Goal: Task Accomplishment & Management: Use online tool/utility

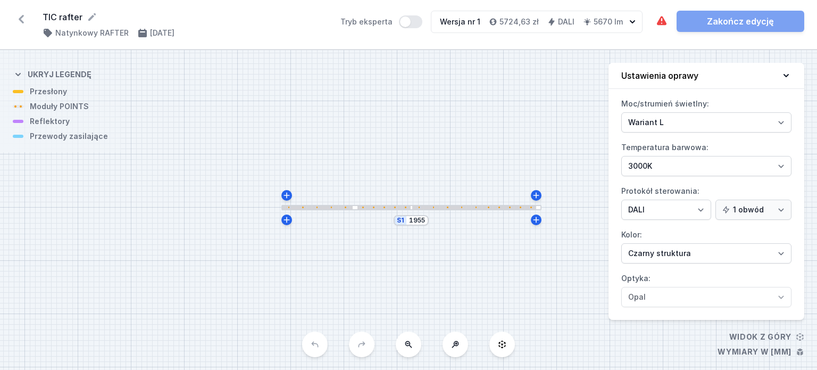
select select "3000"
select select "4"
select select "2"
click at [745, 23] on div "Wymagane części nie zostały dodane. Zakończ edycję" at bounding box center [729, 21] width 149 height 21
click at [20, 18] on icon at bounding box center [21, 19] width 5 height 9
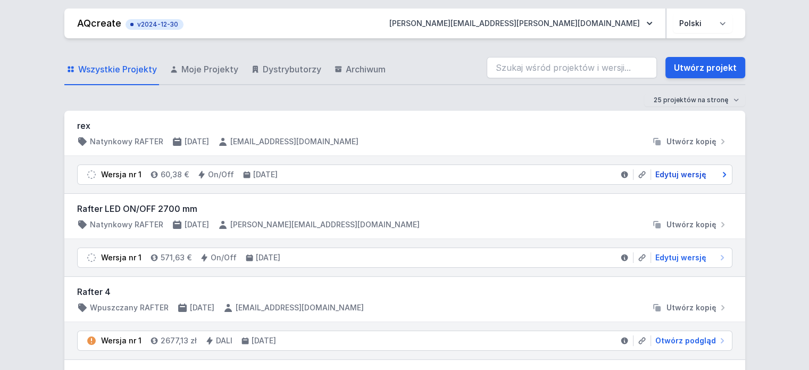
click at [673, 171] on span "Edytuj wersję" at bounding box center [680, 174] width 51 height 11
select select "M"
select select "3000"
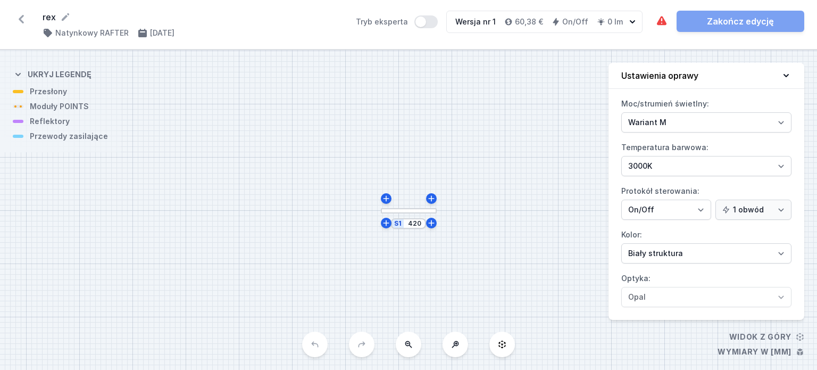
drag, startPoint x: 711, startPoint y: 23, endPoint x: 700, endPoint y: 25, distance: 10.9
click at [711, 22] on div "Wymagane części nie zostały dodane. Element świecący nie został dodany. Zakończ…" at bounding box center [729, 21] width 149 height 21
click at [723, 21] on div "Wymagane części nie zostały dodane. Element świecący nie został dodany. Zakończ…" at bounding box center [729, 21] width 149 height 21
click at [19, 18] on icon at bounding box center [21, 19] width 17 height 17
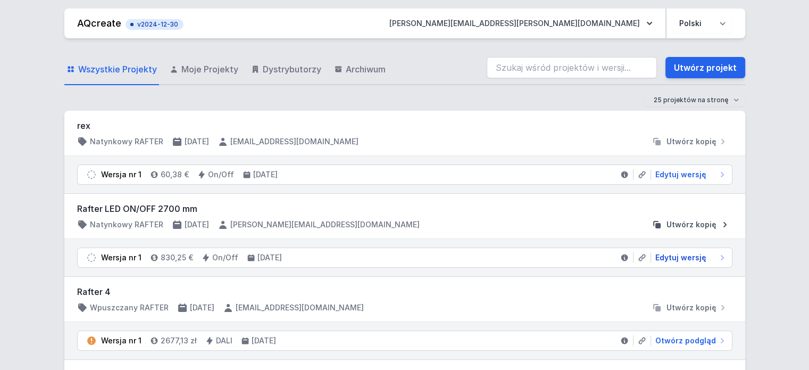
drag, startPoint x: 692, startPoint y: 255, endPoint x: 668, endPoint y: 221, distance: 42.1
click at [692, 255] on span "Edytuj wersję" at bounding box center [680, 257] width 51 height 11
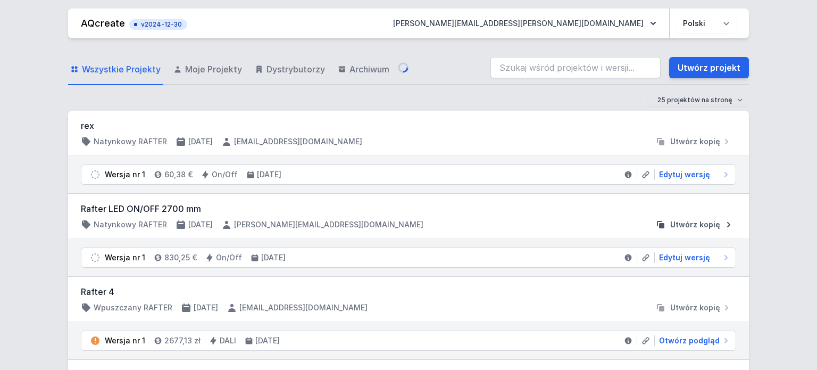
select select "M"
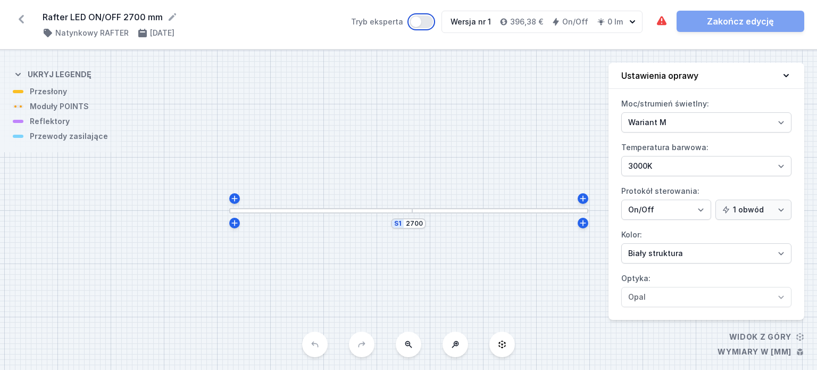
click at [424, 20] on button "Tryb eksperta" at bounding box center [421, 21] width 23 height 13
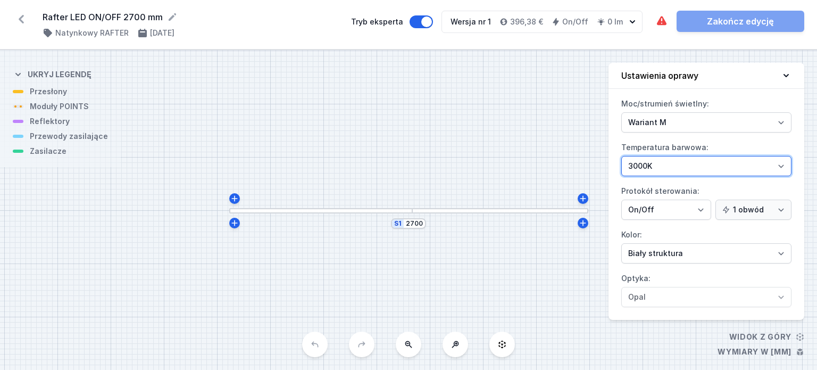
click at [781, 163] on select "2700K 3000K 4000K" at bounding box center [706, 166] width 170 height 20
select select "2700"
click at [621, 156] on select "2700K 3000K 4000K" at bounding box center [706, 166] width 170 height 20
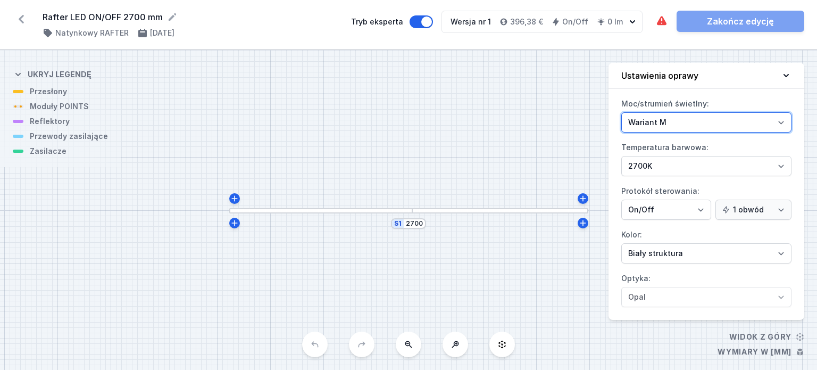
click at [783, 121] on select "Wariant L Wariant M" at bounding box center [706, 122] width 170 height 20
select select "L"
click at [621, 112] on select "Wariant L Wariant M" at bounding box center [706, 122] width 170 height 20
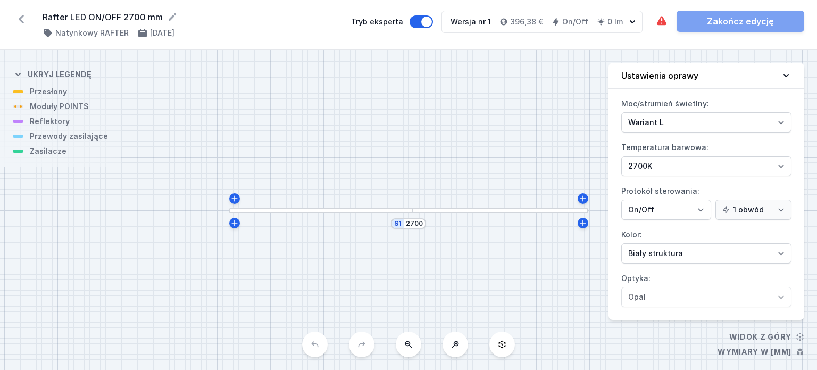
click at [404, 278] on div "S1 2700" at bounding box center [408, 210] width 817 height 320
click at [277, 211] on div at bounding box center [321, 210] width 184 height 5
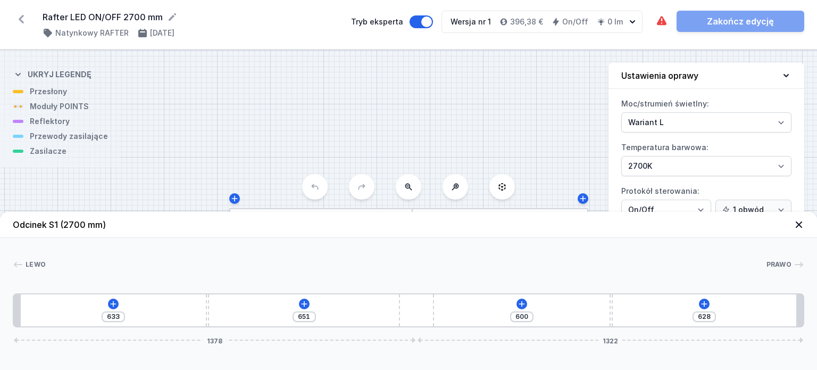
click at [48, 317] on div "633 651 600 628 1378 1322" at bounding box center [409, 310] width 792 height 34
click at [47, 309] on div "633 651 600 628 1378 1322" at bounding box center [409, 310] width 792 height 34
click at [113, 303] on icon at bounding box center [114, 304] width 6 height 6
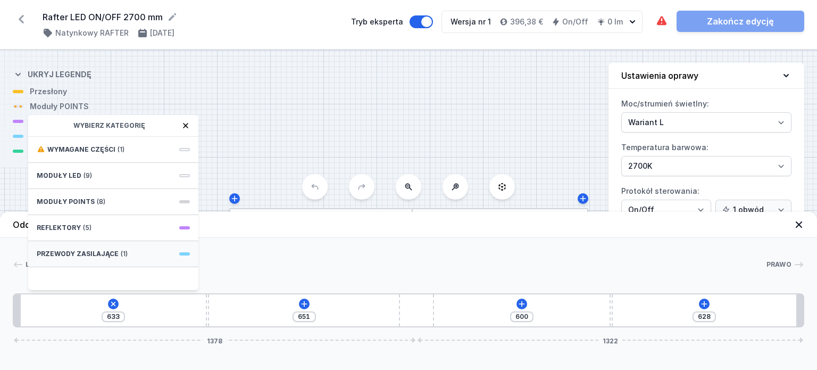
click at [95, 253] on span "Przewody zasilające" at bounding box center [78, 253] width 82 height 9
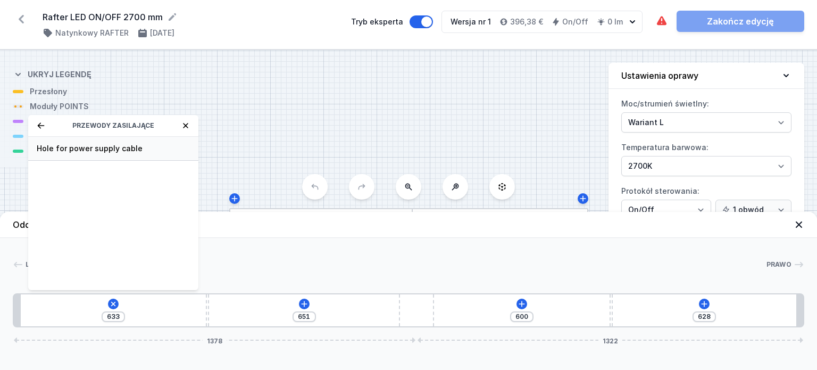
click at [85, 149] on span "Hole for power supply cable" at bounding box center [113, 148] width 153 height 11
type input "553"
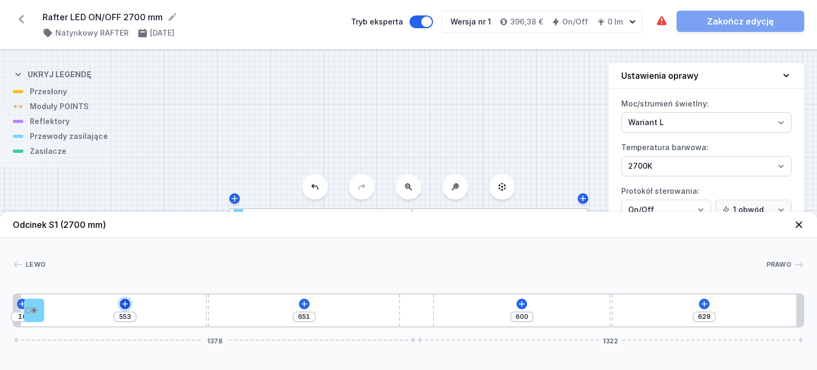
click at [124, 304] on icon at bounding box center [125, 304] width 6 height 6
drag, startPoint x: 291, startPoint y: 111, endPoint x: 326, endPoint y: 100, distance: 36.2
click at [291, 110] on div "S1 2700" at bounding box center [408, 210] width 817 height 320
click at [126, 303] on icon at bounding box center [125, 304] width 9 height 9
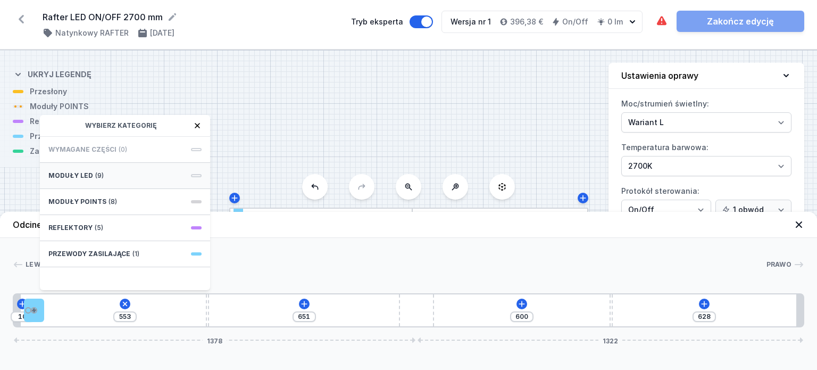
click at [101, 179] on span "(9)" at bounding box center [99, 175] width 9 height 9
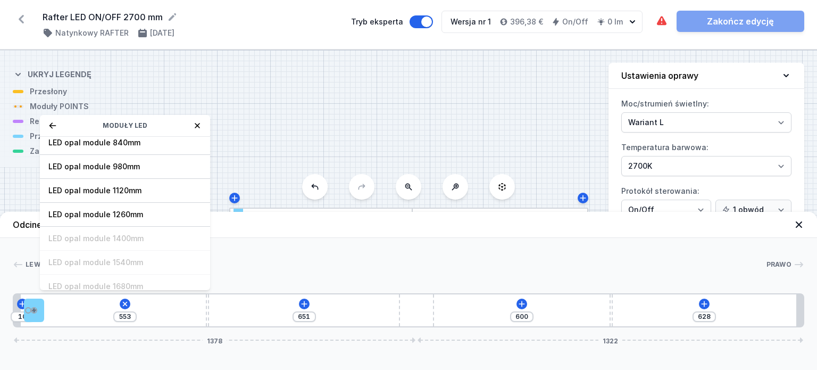
scroll to position [132, 0]
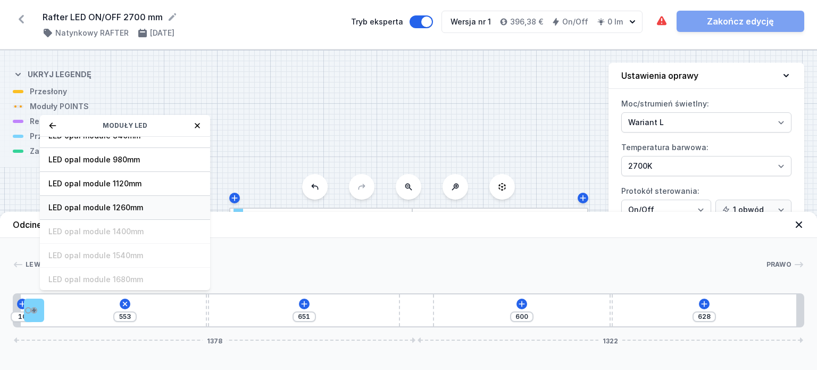
click at [132, 203] on span "LED opal module 1260mm" at bounding box center [124, 207] width 153 height 11
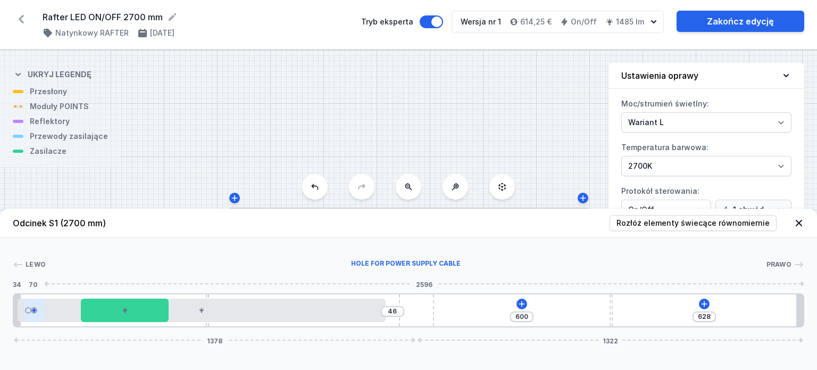
drag, startPoint x: 56, startPoint y: 312, endPoint x: 28, endPoint y: 312, distance: 28.2
click at [28, 312] on div "46 600 628 1378 1322" at bounding box center [409, 310] width 792 height 34
click at [519, 305] on icon at bounding box center [522, 304] width 9 height 9
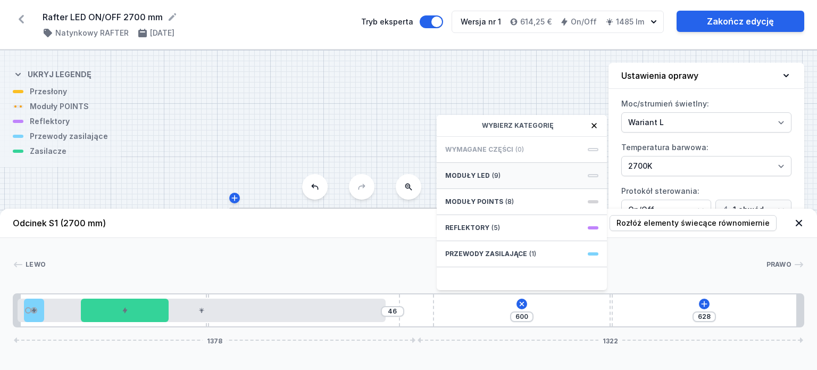
click at [476, 173] on span "Moduły LED" at bounding box center [467, 175] width 45 height 9
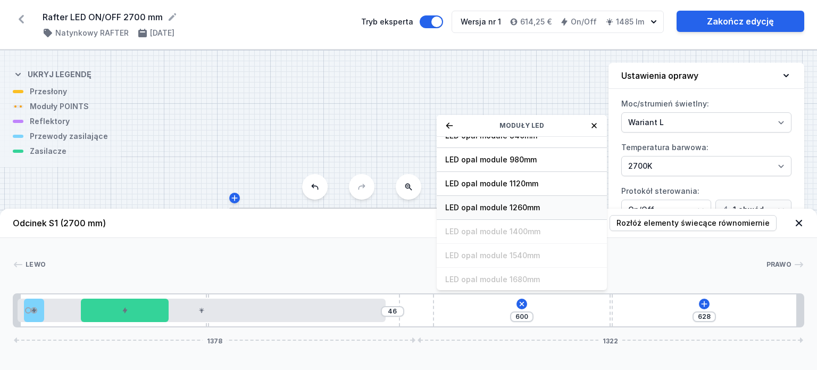
click at [518, 206] on span "LED opal module 1260mm" at bounding box center [521, 207] width 153 height 11
type input "37"
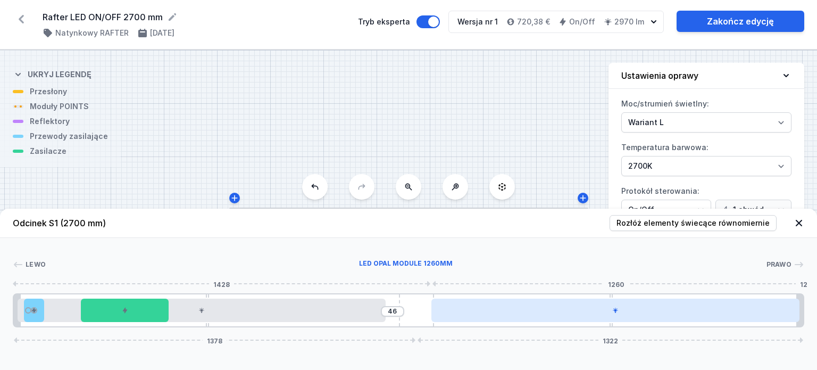
drag, startPoint x: 728, startPoint y: 314, endPoint x: 766, endPoint y: 314, distance: 38.3
click at [766, 314] on div at bounding box center [615, 309] width 369 height 23
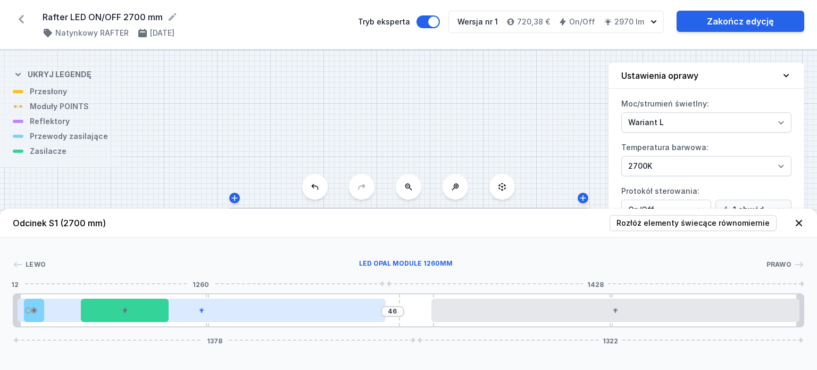
click at [247, 311] on div at bounding box center [202, 309] width 369 height 23
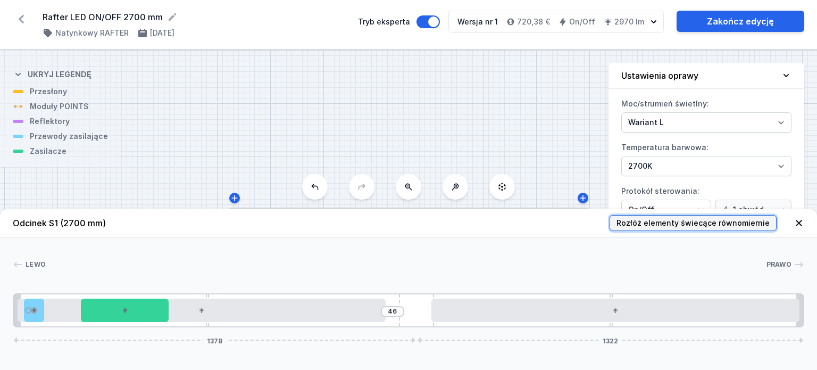
click at [660, 223] on span "Rozłóż elementy świecące równomiernie" at bounding box center [693, 223] width 153 height 11
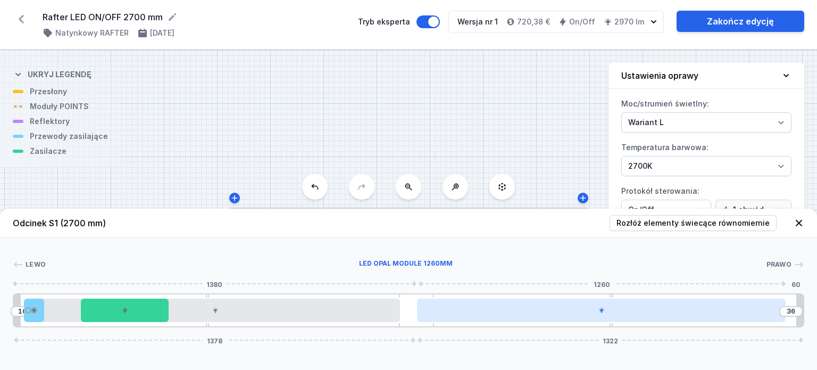
click at [579, 312] on div at bounding box center [601, 309] width 369 height 23
click at [554, 315] on div at bounding box center [601, 309] width 369 height 23
click at [554, 314] on div at bounding box center [601, 309] width 369 height 23
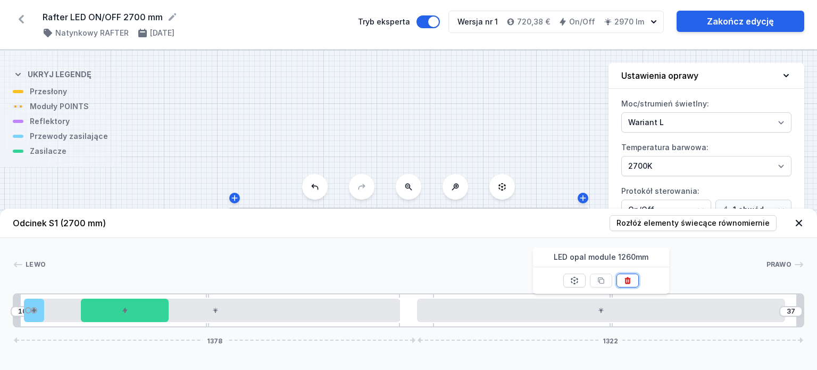
click at [627, 281] on icon at bounding box center [627, 280] width 9 height 9
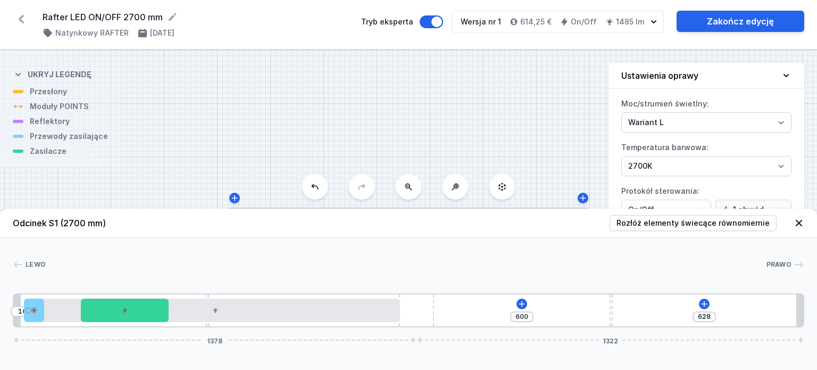
click at [702, 309] on div "10 600 628 1378 1322" at bounding box center [409, 310] width 792 height 34
click at [705, 303] on icon at bounding box center [704, 304] width 9 height 9
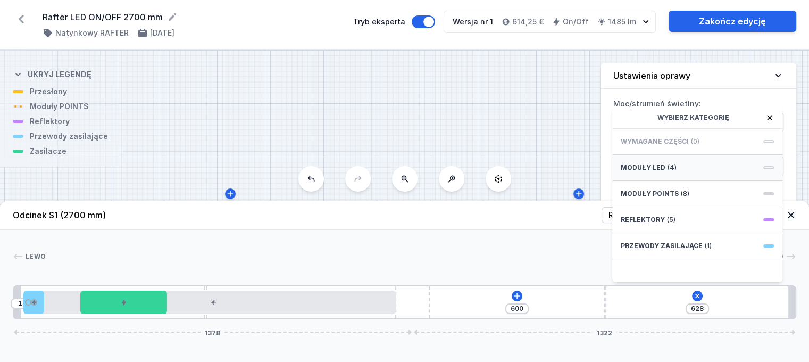
click at [648, 172] on span "Moduły LED" at bounding box center [643, 167] width 45 height 9
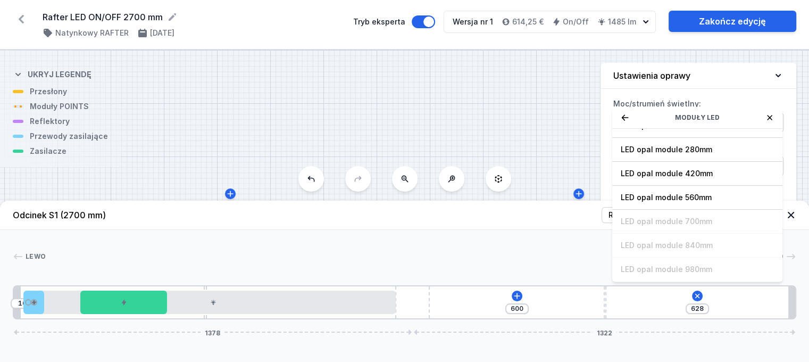
scroll to position [0, 0]
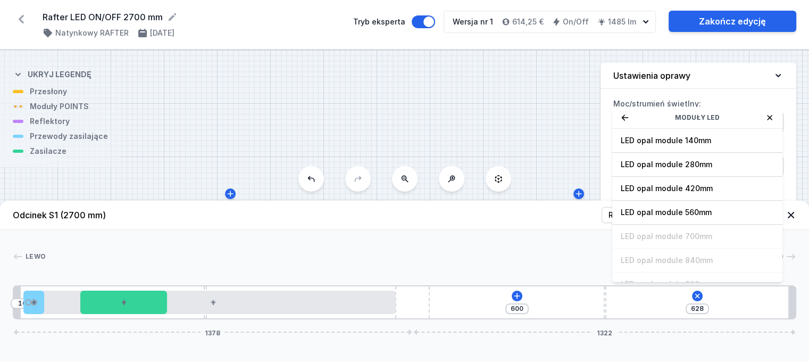
click at [659, 210] on span "LED opal module 560mm" at bounding box center [697, 212] width 153 height 11
type input "68"
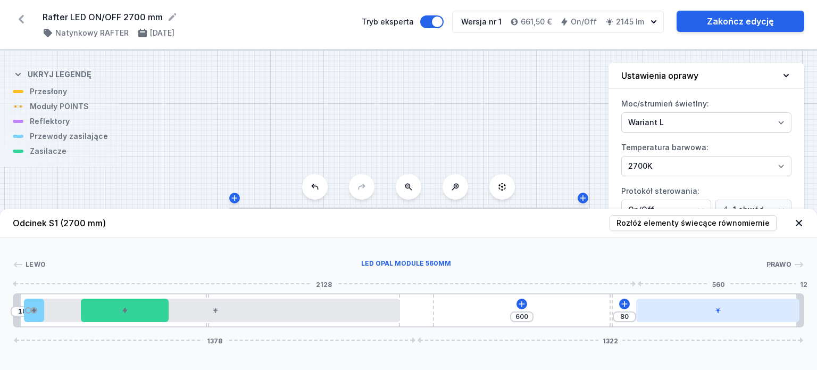
drag, startPoint x: 694, startPoint y: 314, endPoint x: 737, endPoint y: 314, distance: 43.6
click at [737, 314] on div at bounding box center [718, 309] width 164 height 23
click at [520, 306] on icon at bounding box center [522, 304] width 9 height 9
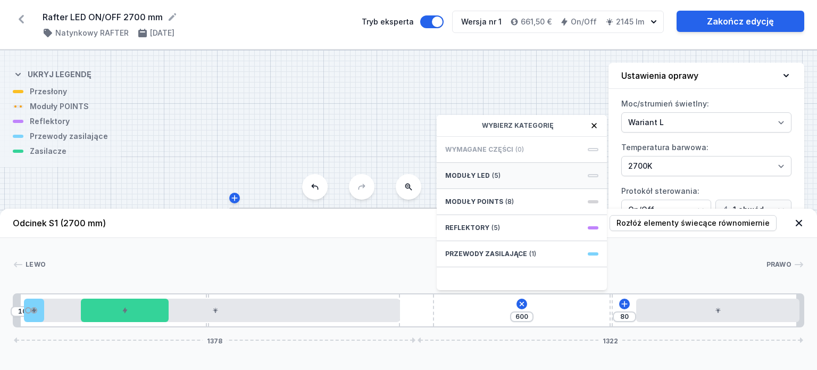
click at [506, 176] on div "Moduły LED (5)" at bounding box center [522, 176] width 170 height 26
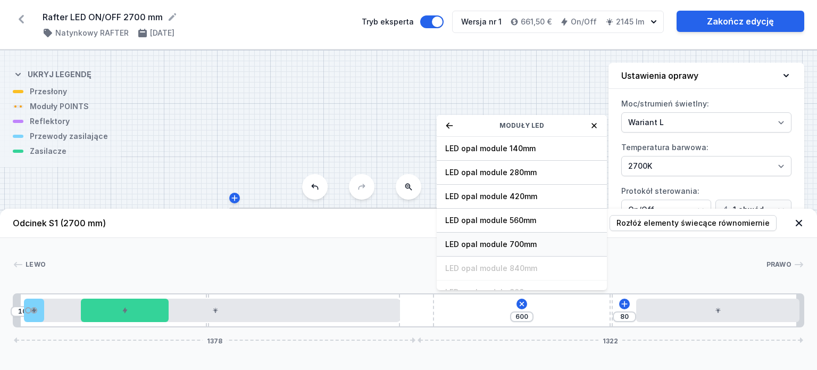
click at [525, 243] on span "LED opal module 700mm" at bounding box center [521, 244] width 153 height 11
type input "49"
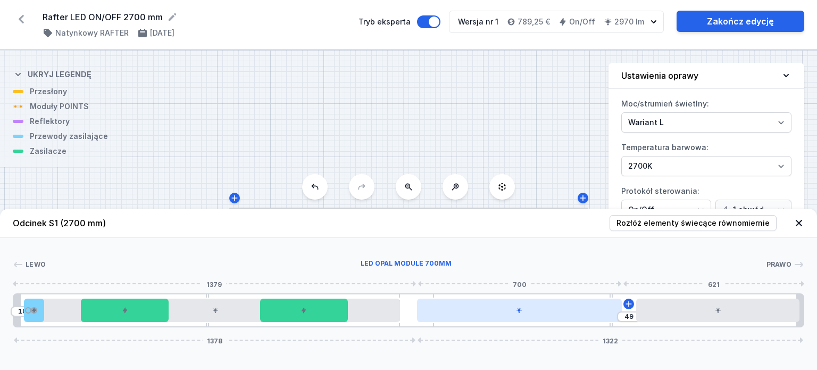
click at [511, 314] on div at bounding box center [519, 309] width 205 height 23
drag, startPoint x: 497, startPoint y: 312, endPoint x: 525, endPoint y: 310, distance: 27.3
click at [525, 311] on div at bounding box center [533, 309] width 205 height 23
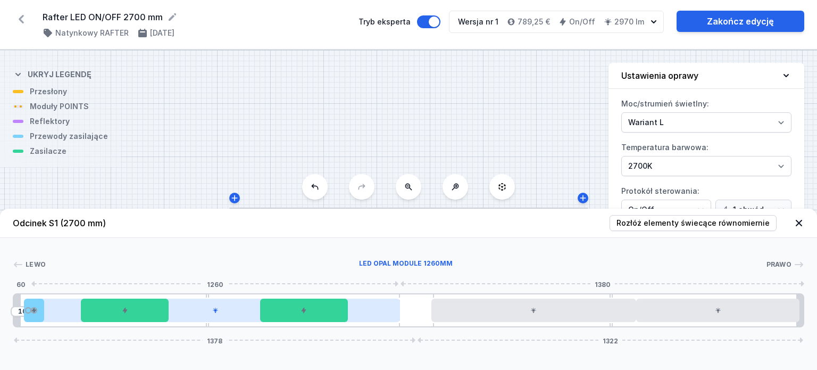
click at [219, 315] on div at bounding box center [215, 309] width 369 height 23
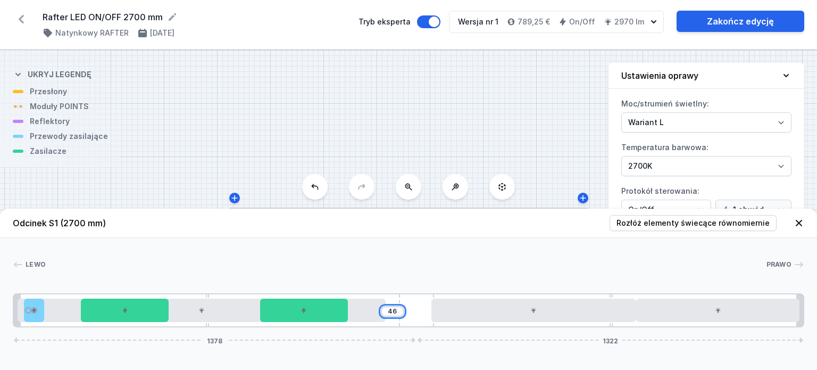
click at [396, 310] on input "46" at bounding box center [392, 311] width 17 height 9
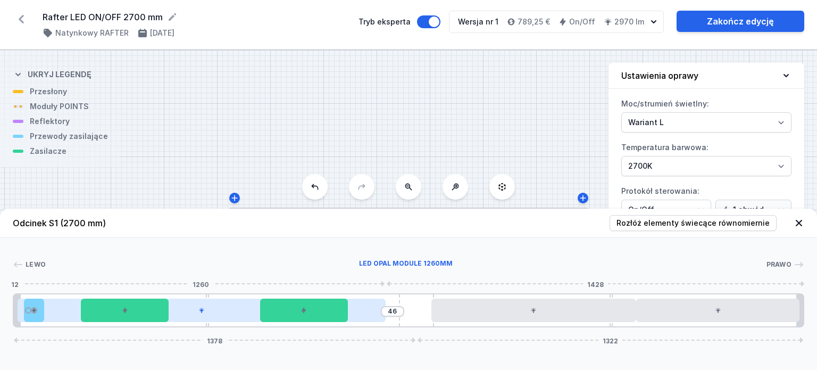
click at [238, 314] on div at bounding box center [202, 309] width 369 height 23
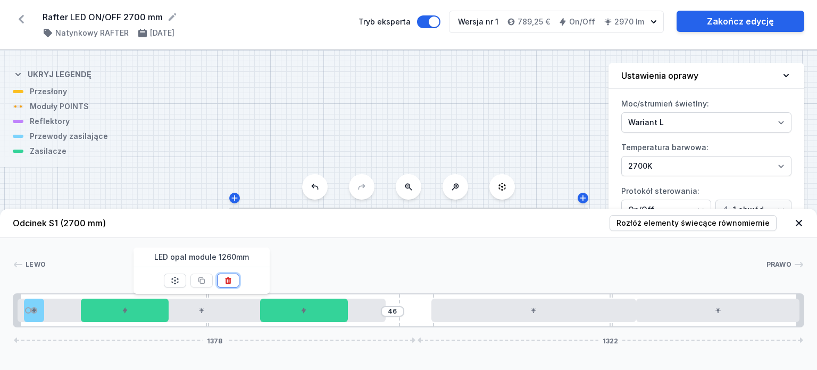
click at [229, 278] on icon at bounding box center [228, 280] width 6 height 7
type input "651"
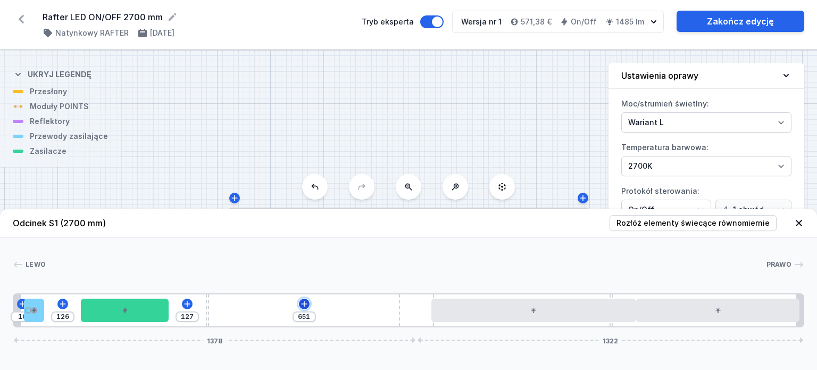
click at [302, 304] on icon at bounding box center [304, 304] width 6 height 6
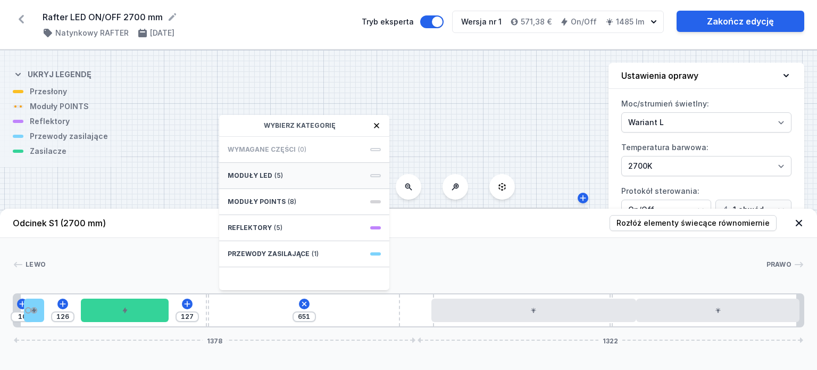
click at [253, 173] on span "Moduły LED" at bounding box center [250, 175] width 45 height 9
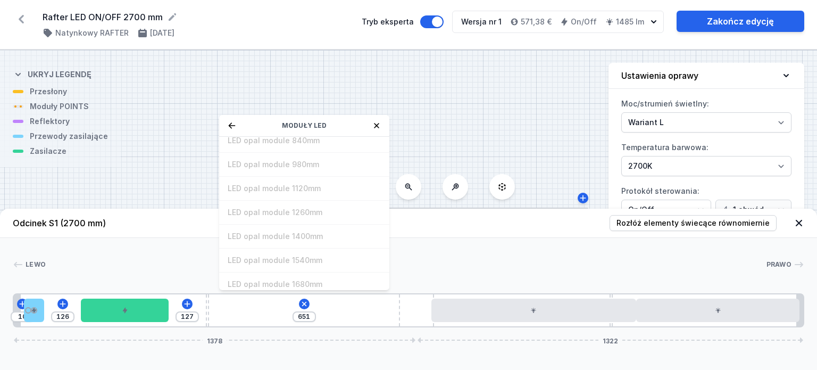
scroll to position [132, 0]
click at [300, 231] on div "LED opal module 140mm LED opal module 280mm LED opal module 420mm LED opal modu…" at bounding box center [304, 213] width 170 height 153
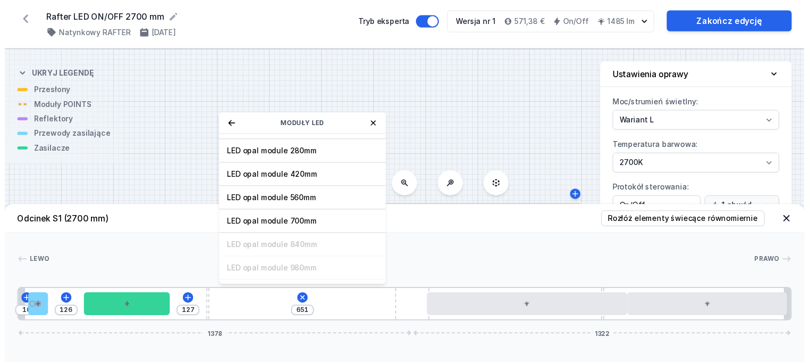
scroll to position [0, 0]
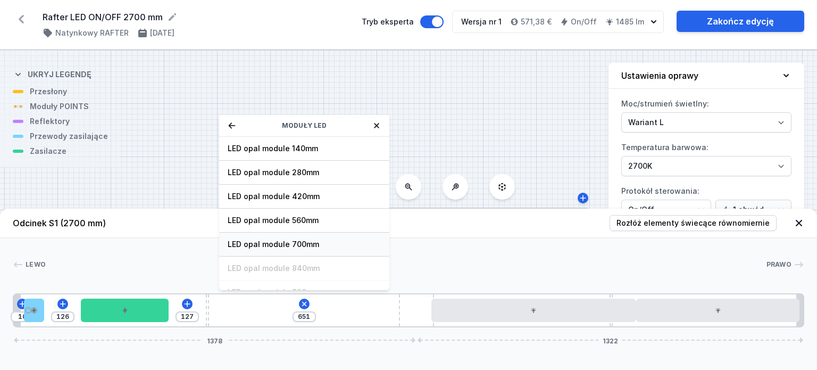
click at [316, 242] on span "LED opal module 700mm" at bounding box center [304, 244] width 153 height 11
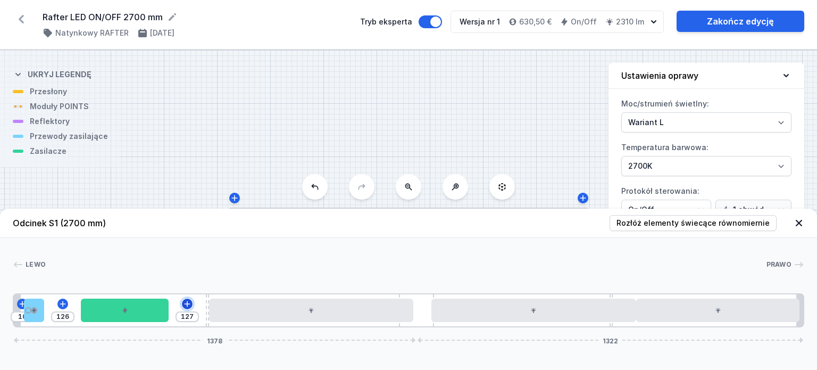
click at [186, 306] on icon at bounding box center [187, 304] width 9 height 9
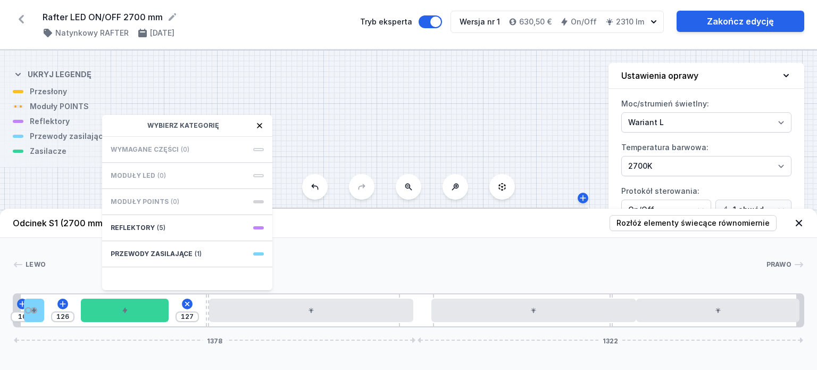
click at [142, 177] on span "Moduły LED" at bounding box center [133, 175] width 45 height 9
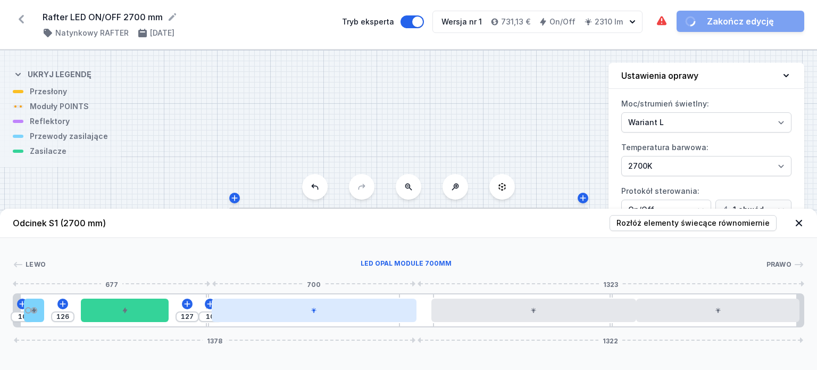
drag, startPoint x: 280, startPoint y: 312, endPoint x: 366, endPoint y: 306, distance: 86.4
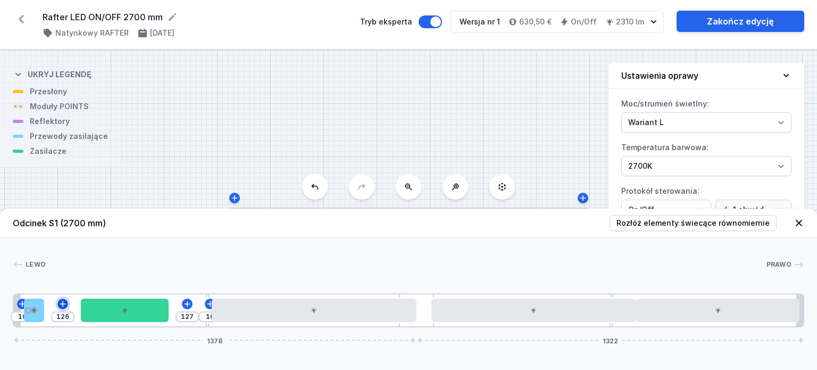
click at [63, 304] on icon at bounding box center [63, 304] width 9 height 9
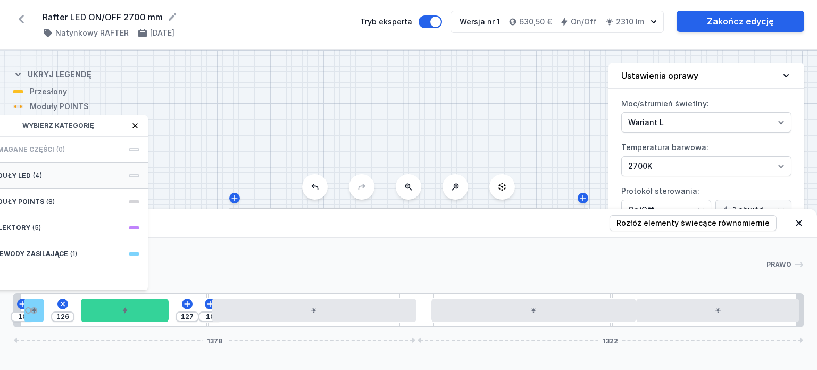
click at [60, 169] on div "Moduły LED (4)" at bounding box center [63, 176] width 170 height 26
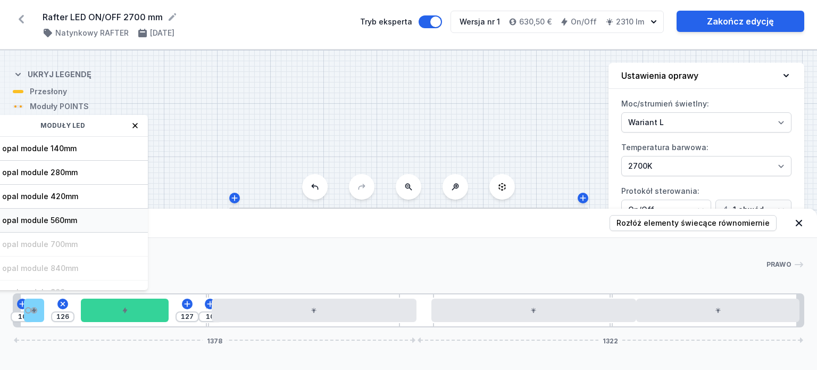
click at [67, 217] on span "LED opal module 560mm" at bounding box center [62, 220] width 153 height 11
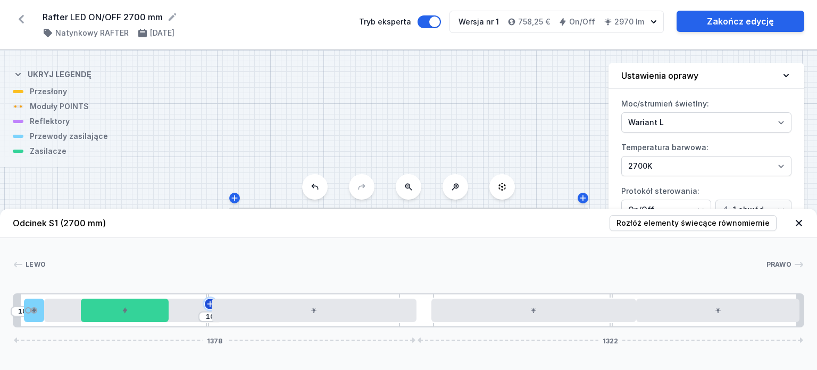
click at [208, 306] on icon at bounding box center [210, 304] width 9 height 9
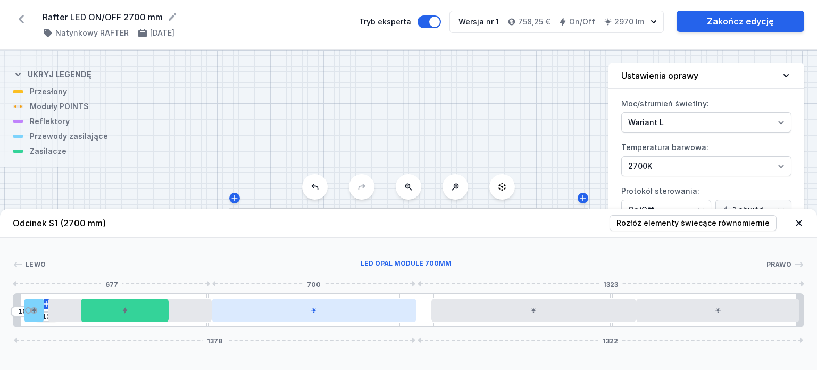
drag, startPoint x: 389, startPoint y: 314, endPoint x: 411, endPoint y: 314, distance: 21.8
click at [411, 314] on div at bounding box center [314, 309] width 205 height 23
click at [283, 312] on div at bounding box center [314, 309] width 205 height 23
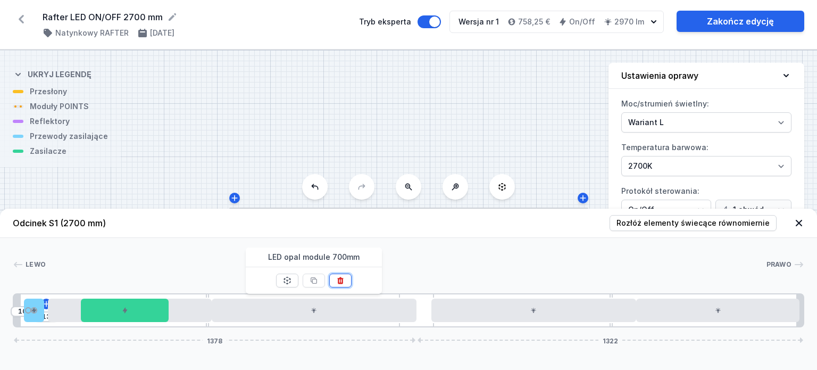
drag, startPoint x: 340, startPoint y: 280, endPoint x: 332, endPoint y: 286, distance: 10.3
click at [340, 280] on icon at bounding box center [341, 280] width 6 height 7
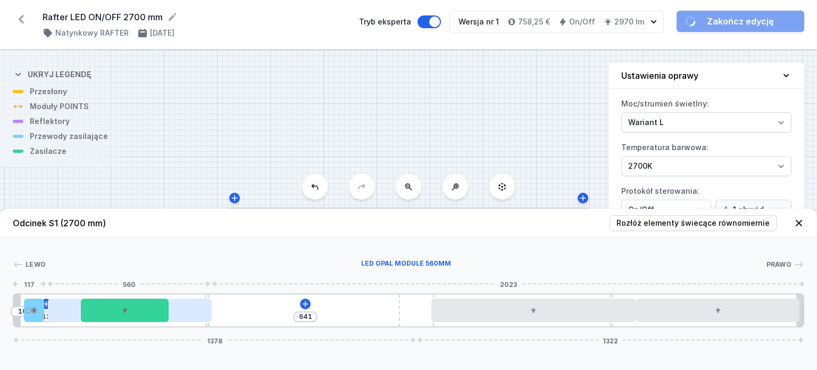
type input "31"
type input "623"
click at [183, 312] on div at bounding box center [130, 309] width 164 height 23
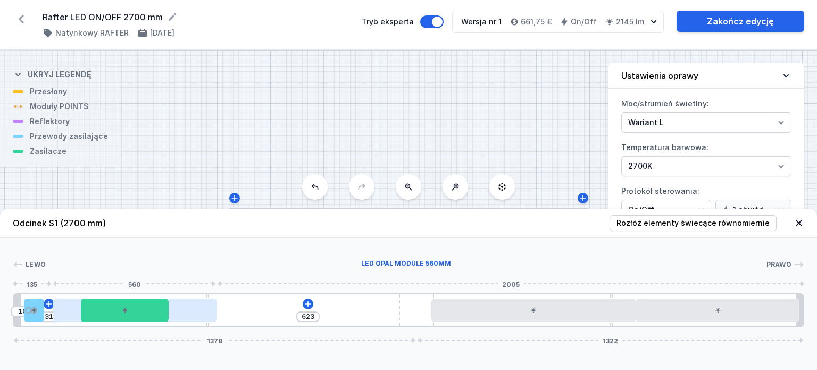
click at [189, 311] on div at bounding box center [135, 309] width 164 height 23
type input "49"
type input "605"
type input "66"
type input "588"
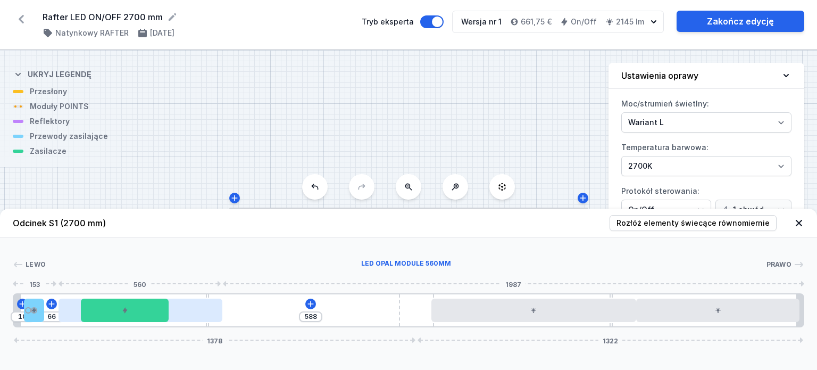
click at [189, 309] on div at bounding box center [141, 309] width 164 height 23
type input "85"
type input "569"
click at [181, 314] on div at bounding box center [145, 309] width 164 height 23
type input "88"
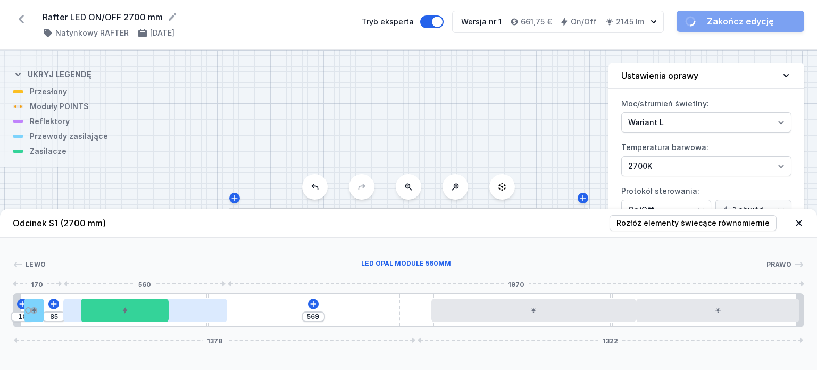
type input "566"
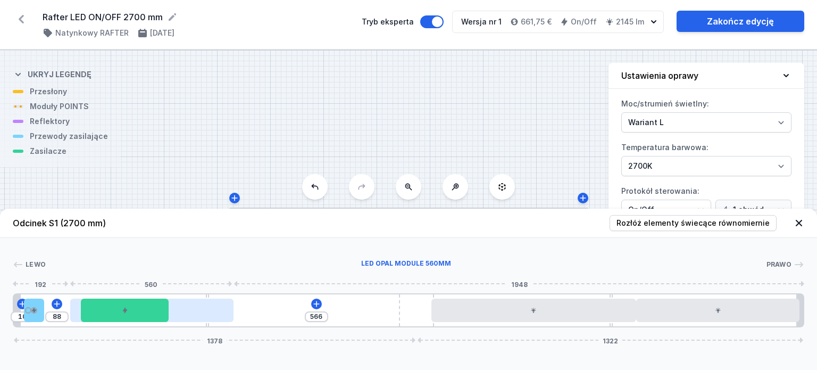
type input "107"
type input "547"
click at [192, 314] on div at bounding box center [152, 309] width 164 height 23
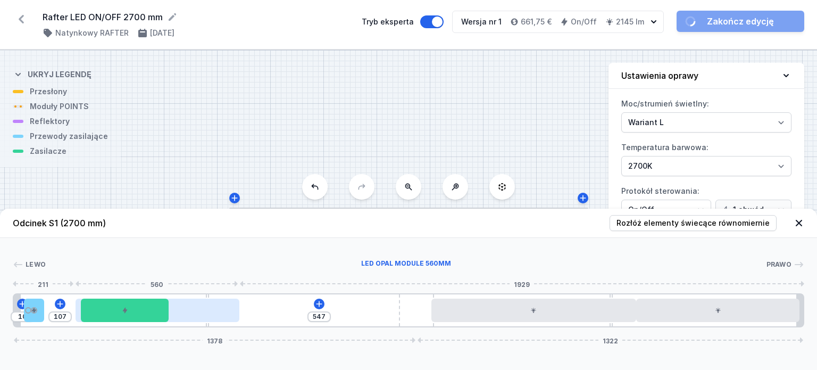
click at [202, 312] on div at bounding box center [158, 309] width 164 height 23
type input "122"
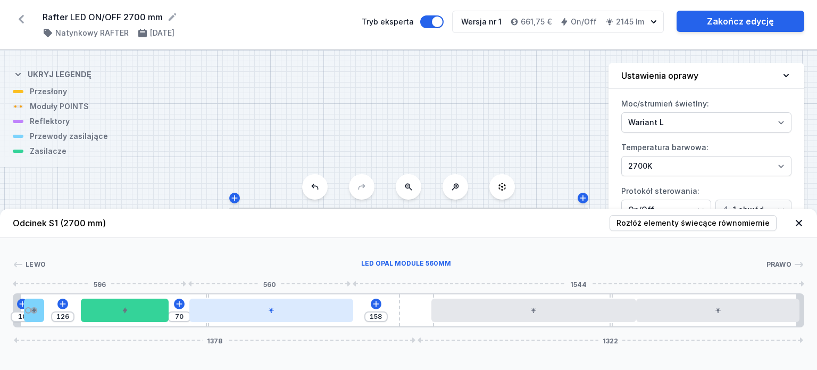
type input "157"
type input "71"
type input "153"
type input "75"
type input "80"
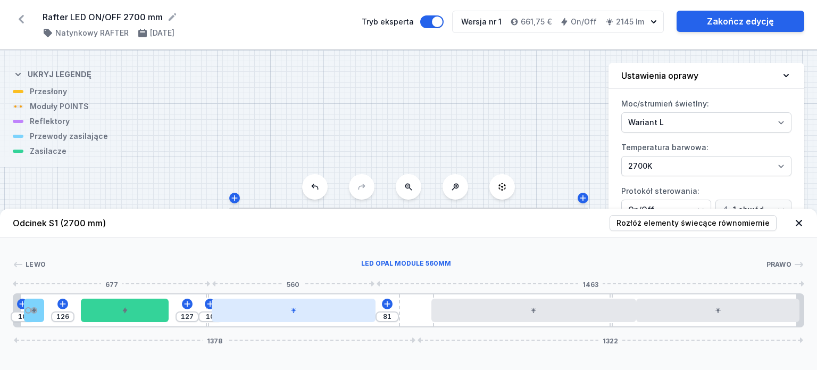
type input "11"
drag, startPoint x: 192, startPoint y: 312, endPoint x: 321, endPoint y: 308, distance: 129.3
click at [322, 309] on div at bounding box center [294, 309] width 164 height 23
type input "72"
type input "19"
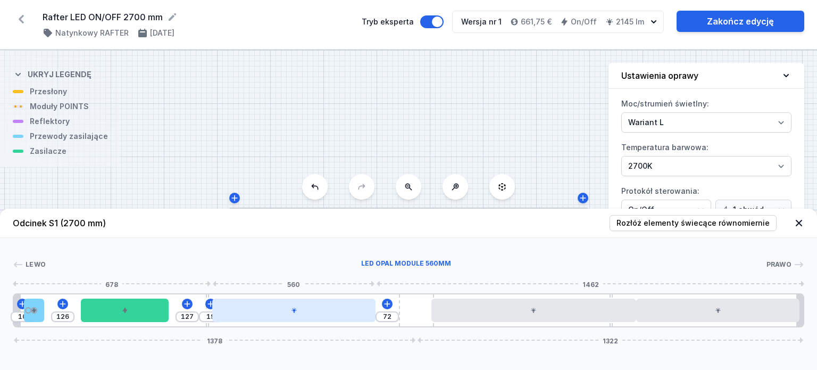
type input "70"
type input "21"
type input "68"
type input "23"
click at [321, 307] on div at bounding box center [297, 309] width 164 height 23
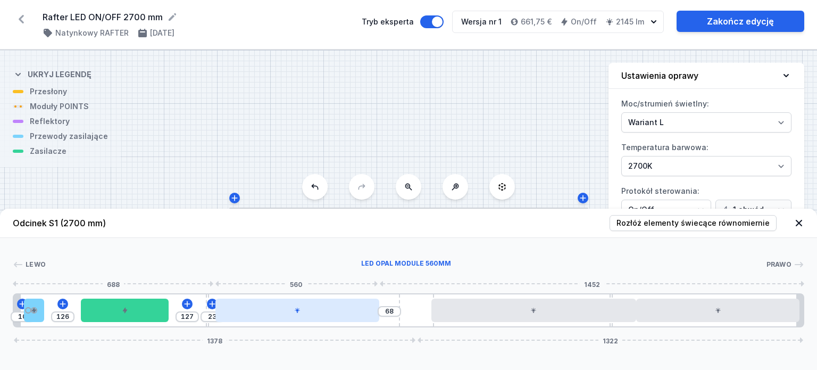
type input "66"
type input "25"
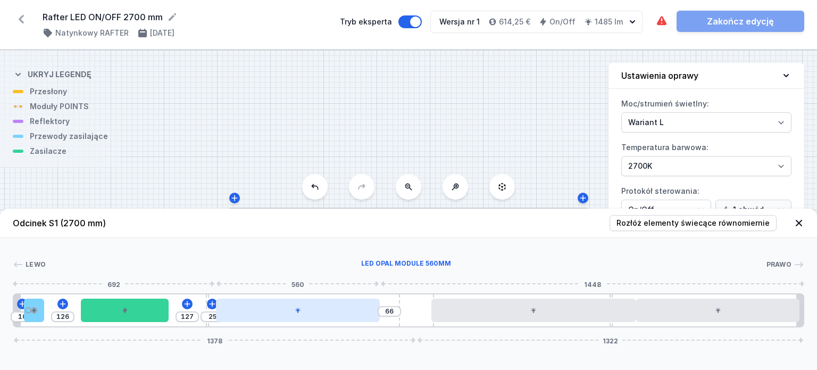
click at [265, 314] on div at bounding box center [298, 309] width 164 height 23
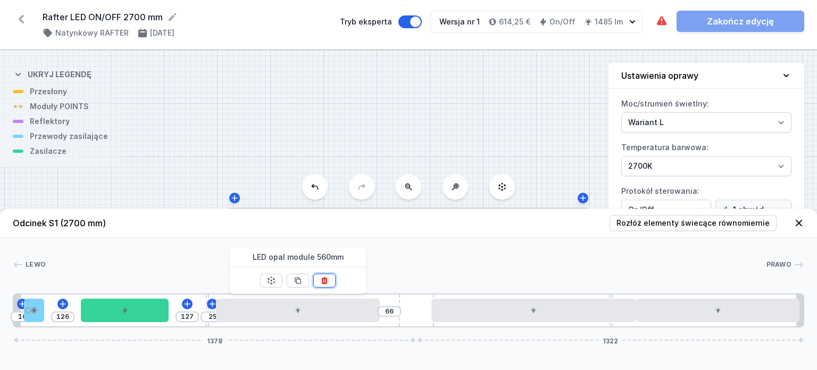
click at [328, 278] on icon at bounding box center [324, 280] width 9 height 9
type input "651"
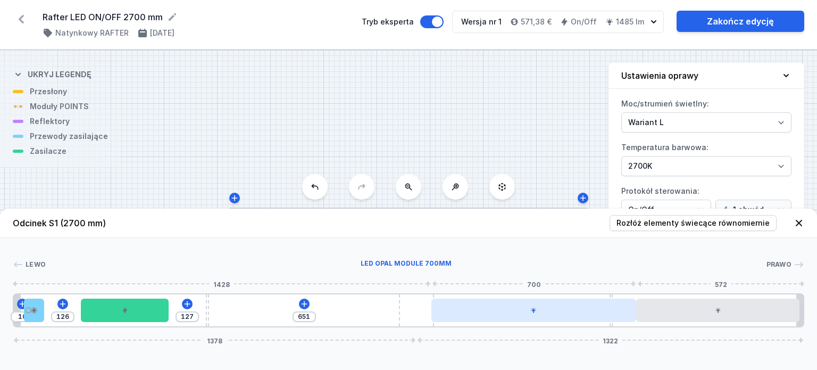
click at [547, 310] on div at bounding box center [533, 309] width 205 height 23
click at [553, 312] on div at bounding box center [519, 309] width 205 height 23
click at [517, 313] on div at bounding box center [519, 309] width 205 height 23
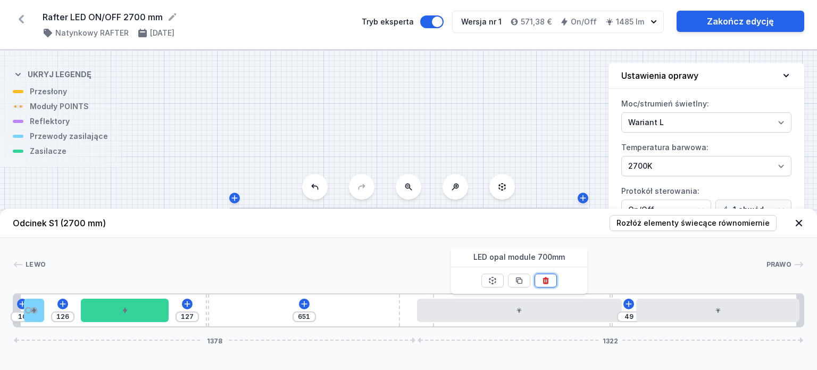
click at [548, 277] on icon at bounding box center [546, 280] width 9 height 9
type input "80"
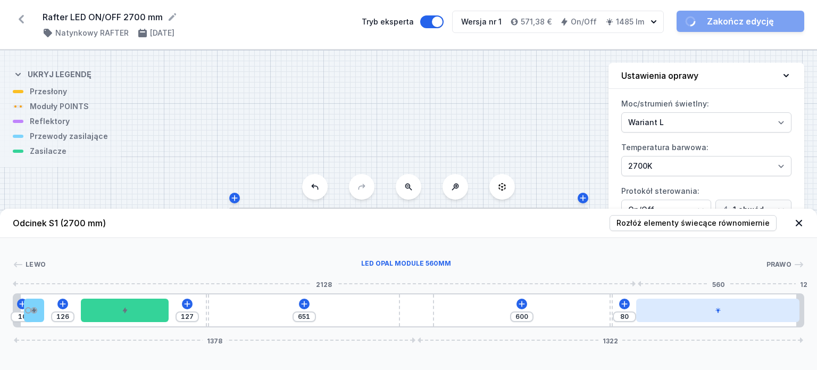
click at [684, 313] on div at bounding box center [718, 309] width 164 height 23
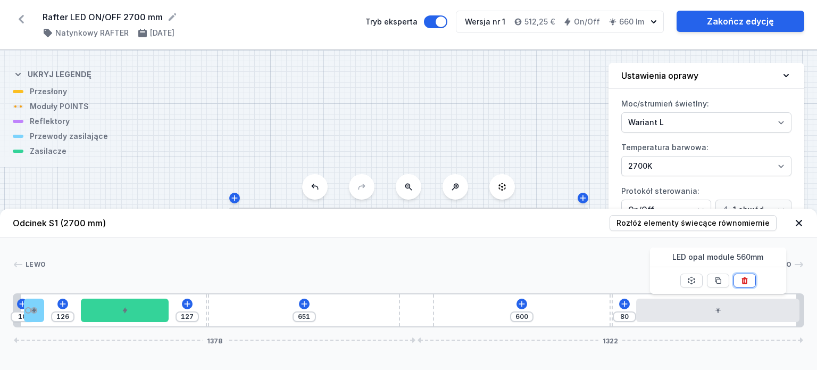
click at [746, 279] on icon at bounding box center [745, 280] width 9 height 9
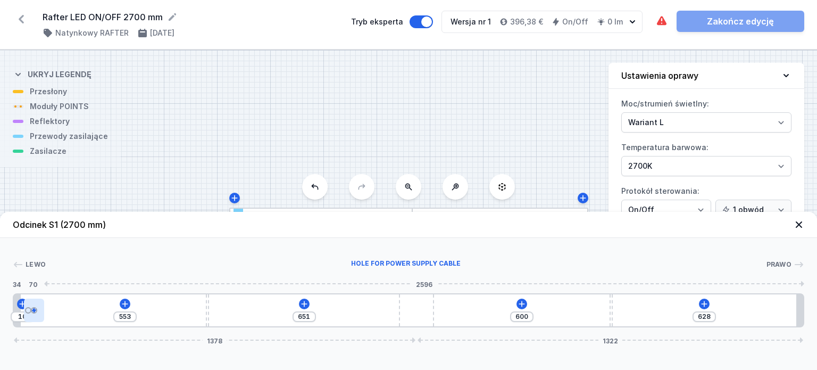
drag, startPoint x: 35, startPoint y: 313, endPoint x: 28, endPoint y: 310, distance: 8.1
click at [26, 310] on div at bounding box center [34, 309] width 20 height 23
drag, startPoint x: 36, startPoint y: 307, endPoint x: 26, endPoint y: 304, distance: 10.6
click at [26, 304] on div at bounding box center [34, 309] width 20 height 23
click at [703, 305] on icon at bounding box center [704, 304] width 9 height 9
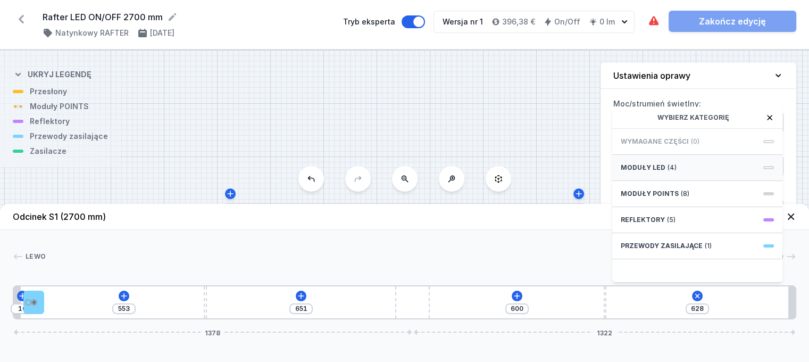
click at [647, 172] on span "Moduły LED" at bounding box center [643, 167] width 45 height 9
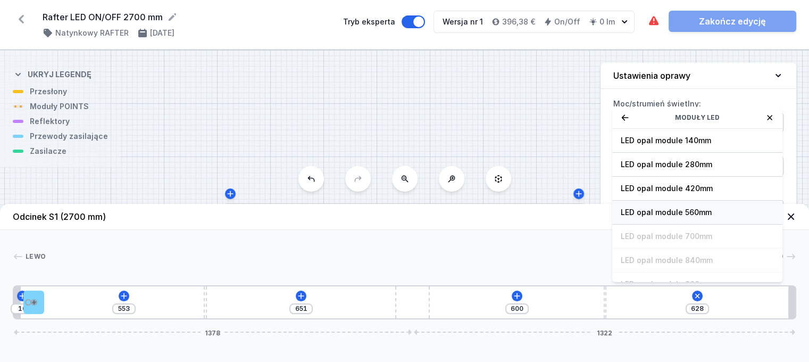
click at [658, 218] on span "LED opal module 560mm" at bounding box center [697, 212] width 153 height 11
type input "127"
type input "68"
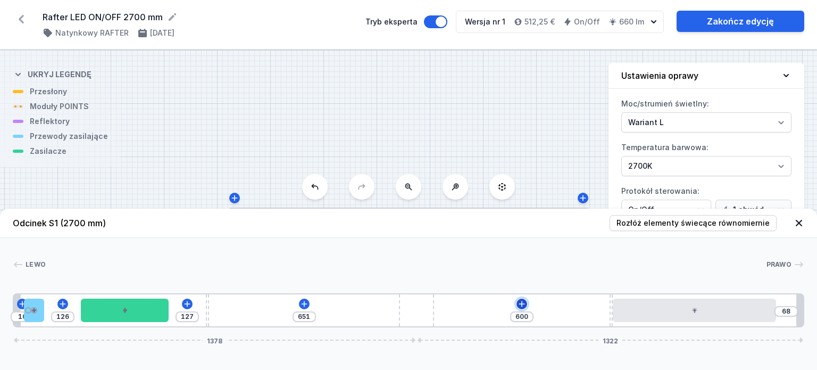
click at [521, 304] on icon at bounding box center [522, 304] width 6 height 6
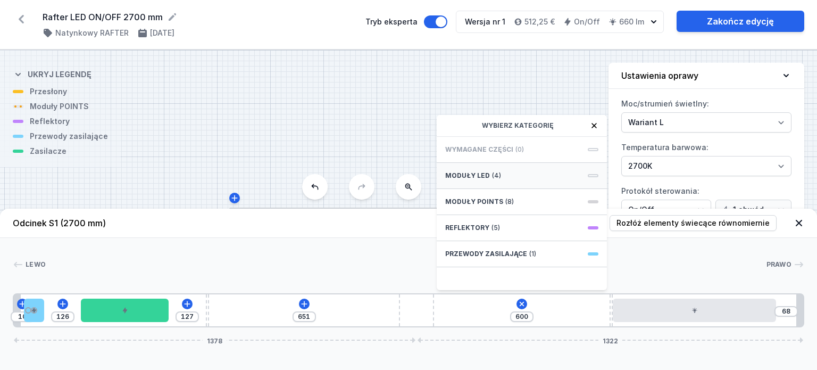
click at [480, 177] on span "Moduły LED" at bounding box center [467, 175] width 45 height 9
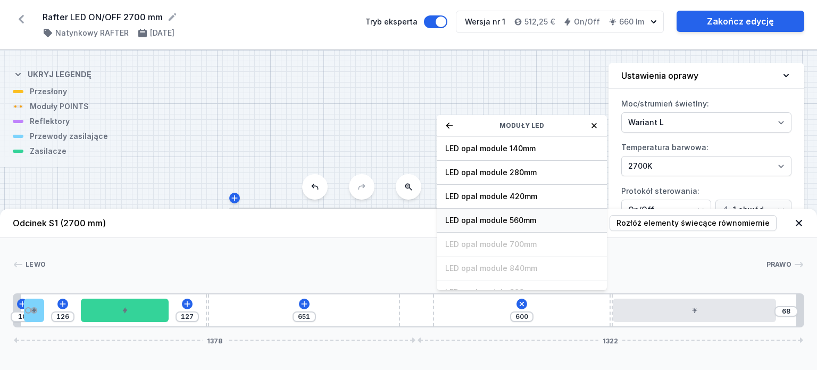
click at [489, 221] on span "LED opal module 560mm" at bounding box center [521, 220] width 153 height 11
type input "99"
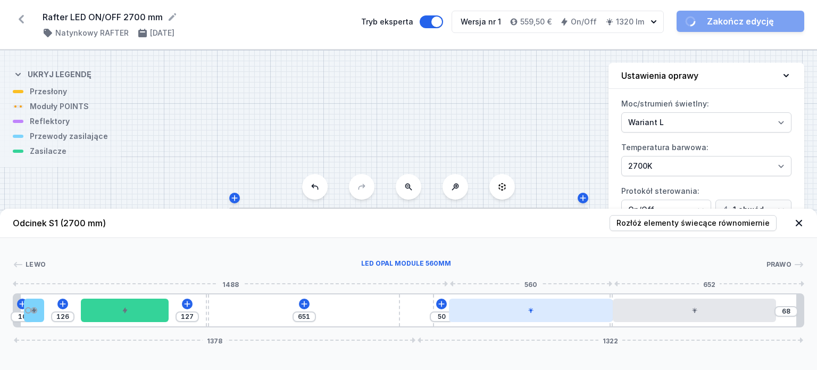
drag, startPoint x: 519, startPoint y: 311, endPoint x: 555, endPoint y: 313, distance: 36.8
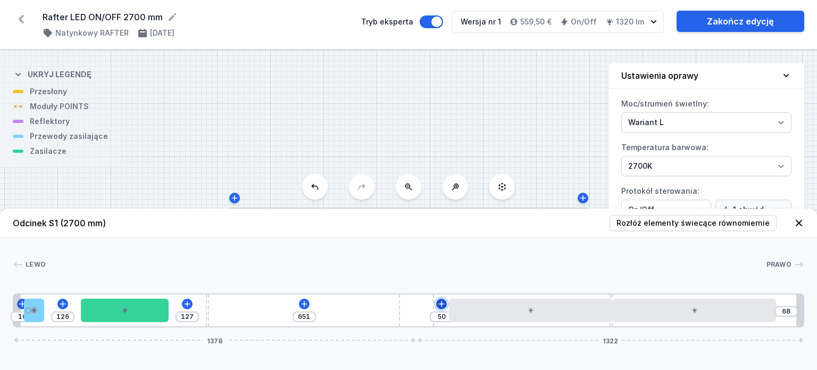
click at [441, 304] on icon at bounding box center [441, 304] width 6 height 6
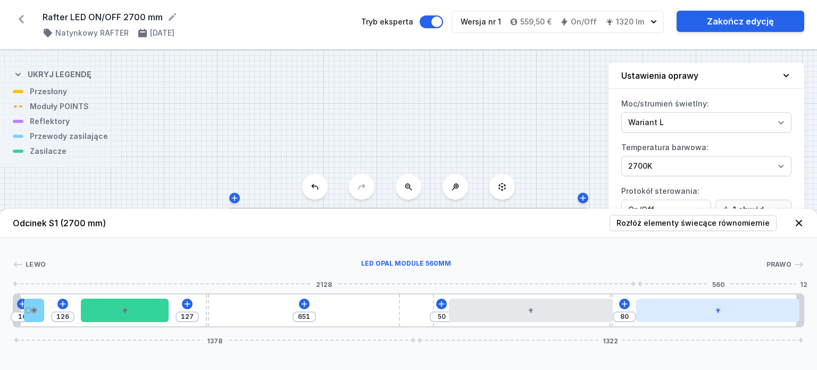
drag, startPoint x: 709, startPoint y: 316, endPoint x: 752, endPoint y: 317, distance: 43.1
click at [752, 317] on div at bounding box center [718, 309] width 164 height 23
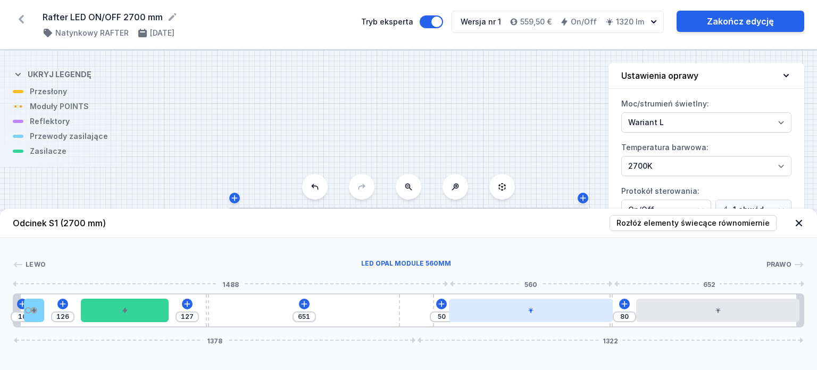
click at [547, 315] on div at bounding box center [531, 309] width 164 height 23
click at [547, 311] on div at bounding box center [531, 309] width 164 height 23
type input "57"
type input "73"
type input "130"
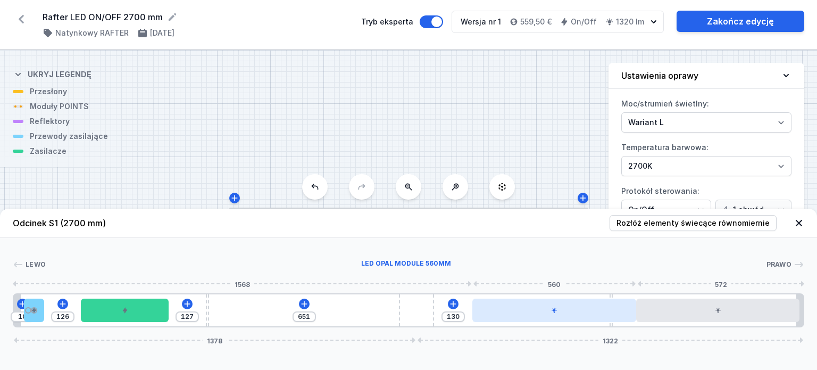
drag, startPoint x: 543, startPoint y: 314, endPoint x: 585, endPoint y: 315, distance: 42.1
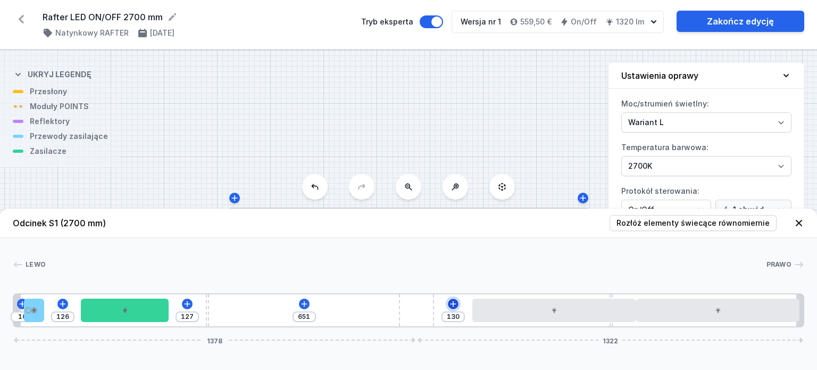
click at [454, 301] on icon at bounding box center [453, 304] width 9 height 9
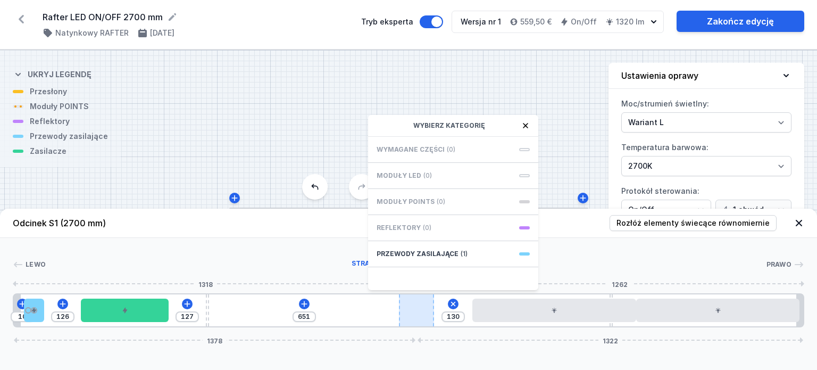
type input "643"
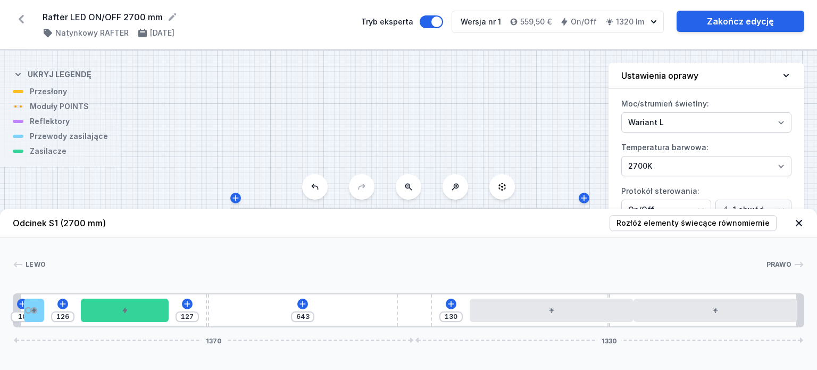
drag, startPoint x: 415, startPoint y: 314, endPoint x: 372, endPoint y: 307, distance: 43.0
click at [372, 307] on div "10 126 127 643 130 1370 1330" at bounding box center [409, 310] width 792 height 34
click at [509, 312] on div at bounding box center [552, 309] width 164 height 23
click at [450, 304] on icon at bounding box center [451, 304] width 6 height 6
click at [302, 300] on icon at bounding box center [302, 304] width 9 height 9
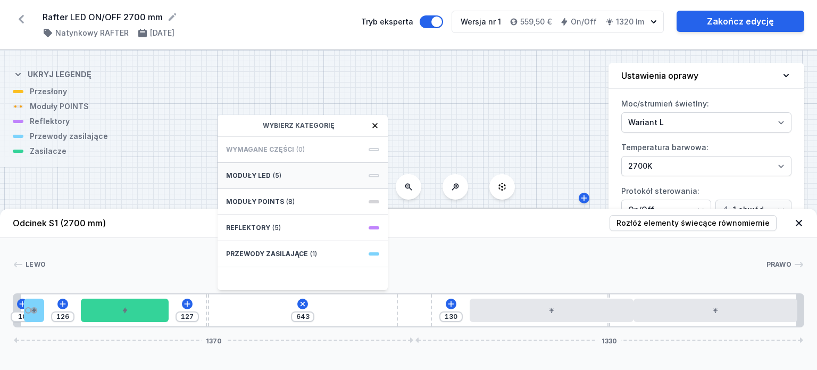
click at [257, 174] on span "Moduły LED" at bounding box center [248, 175] width 45 height 9
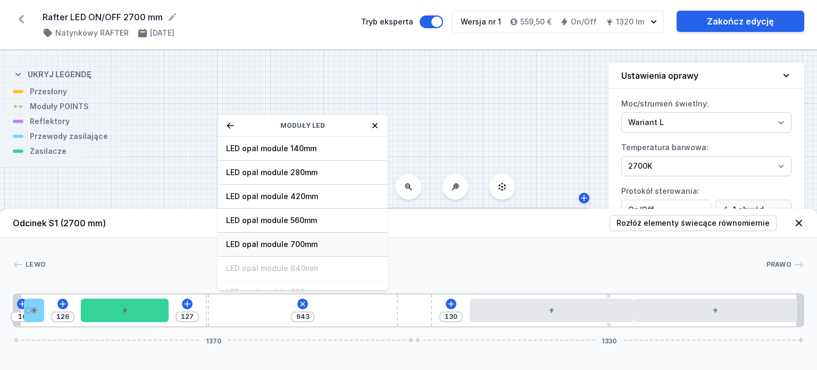
click at [295, 242] on span "LED opal module 700mm" at bounding box center [302, 244] width 153 height 11
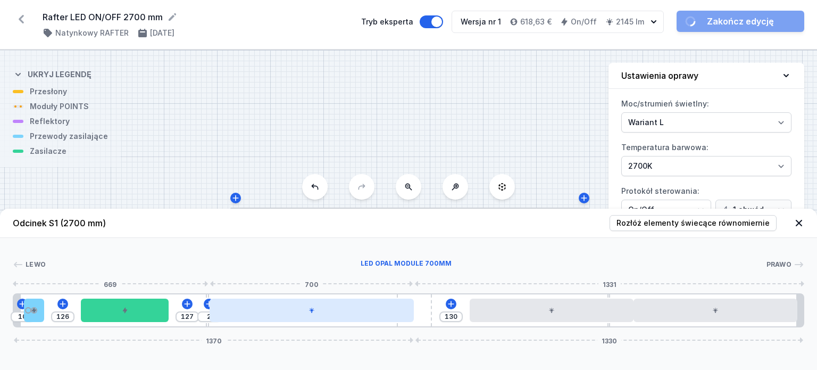
drag, startPoint x: 340, startPoint y: 313, endPoint x: 404, endPoint y: 312, distance: 63.8
click at [404, 312] on div at bounding box center [312, 309] width 205 height 23
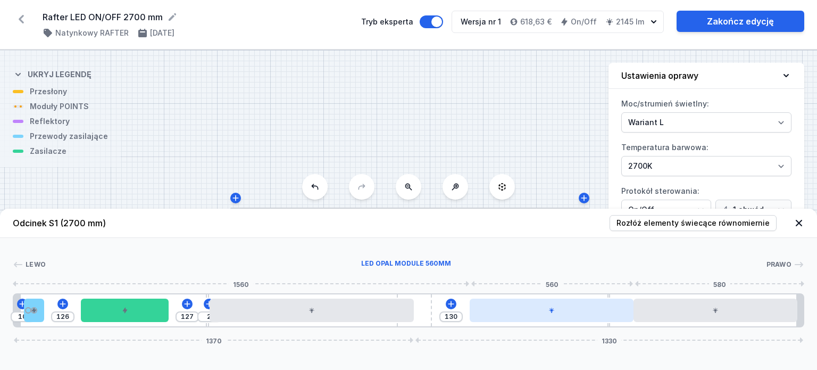
click at [555, 315] on div at bounding box center [552, 309] width 164 height 23
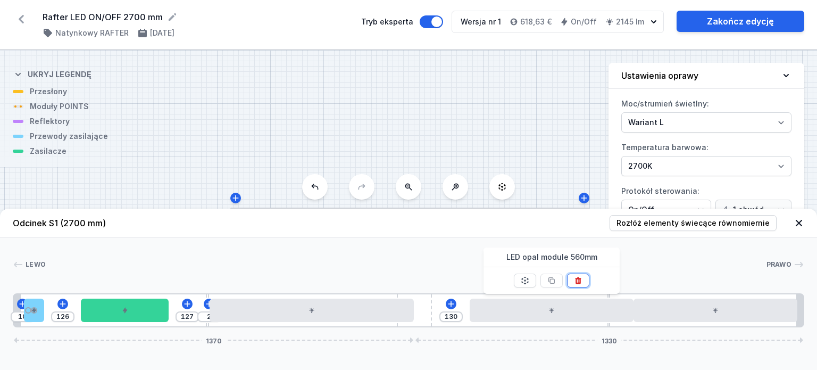
click at [576, 280] on icon at bounding box center [579, 280] width 6 height 7
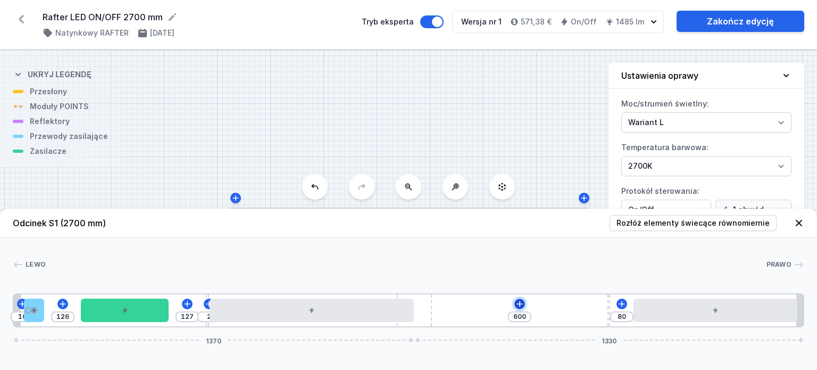
click at [519, 303] on icon at bounding box center [519, 304] width 9 height 9
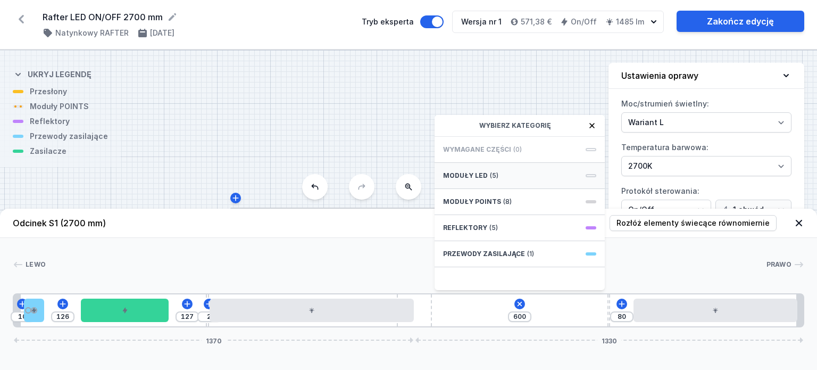
click at [483, 178] on span "Moduły LED" at bounding box center [465, 175] width 45 height 9
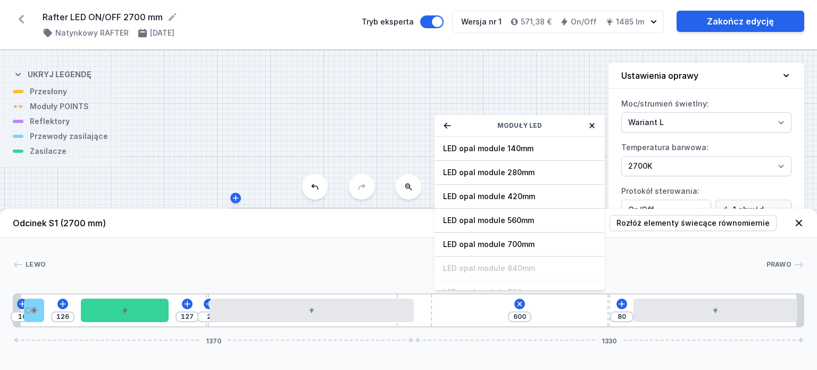
click at [489, 245] on span "LED opal module 700mm" at bounding box center [519, 244] width 153 height 11
type input "49"
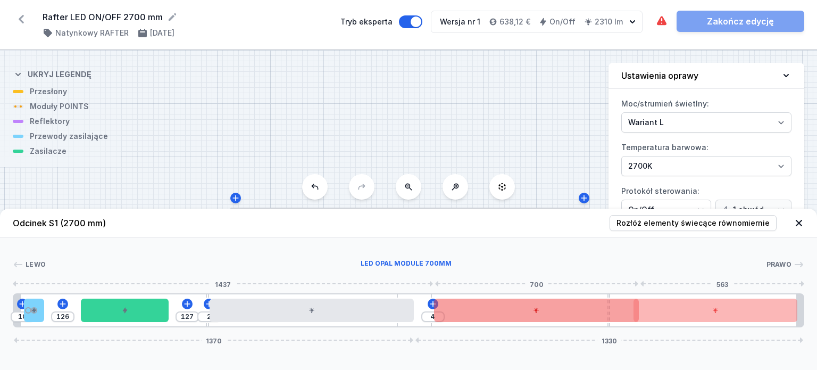
type input "2"
drag, startPoint x: 546, startPoint y: 313, endPoint x: 568, endPoint y: 307, distance: 23.1
click at [568, 307] on div at bounding box center [532, 309] width 205 height 23
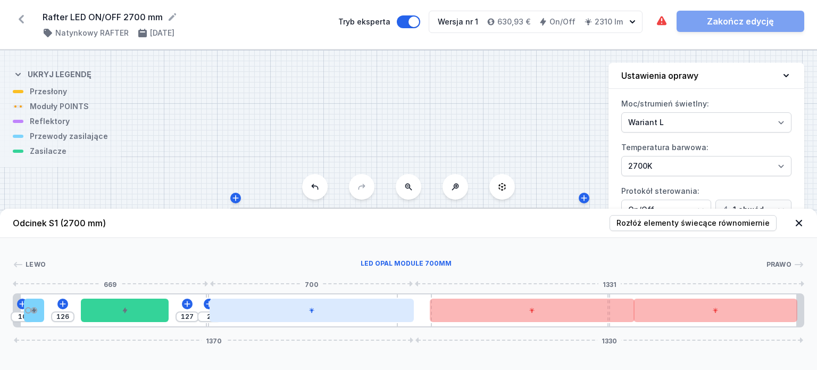
drag, startPoint x: 375, startPoint y: 313, endPoint x: 395, endPoint y: 311, distance: 20.3
click at [399, 310] on div at bounding box center [312, 309] width 205 height 23
click at [378, 313] on div at bounding box center [312, 309] width 205 height 23
drag, startPoint x: 360, startPoint y: 311, endPoint x: 395, endPoint y: 313, distance: 35.7
click at [395, 313] on div at bounding box center [312, 309] width 205 height 23
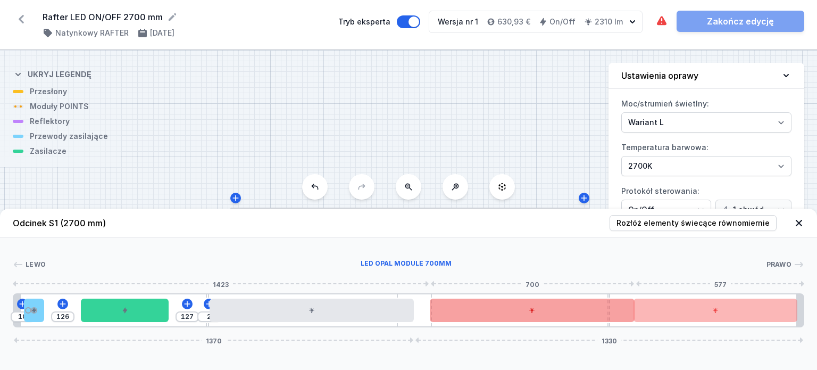
click at [543, 314] on div at bounding box center [532, 309] width 205 height 23
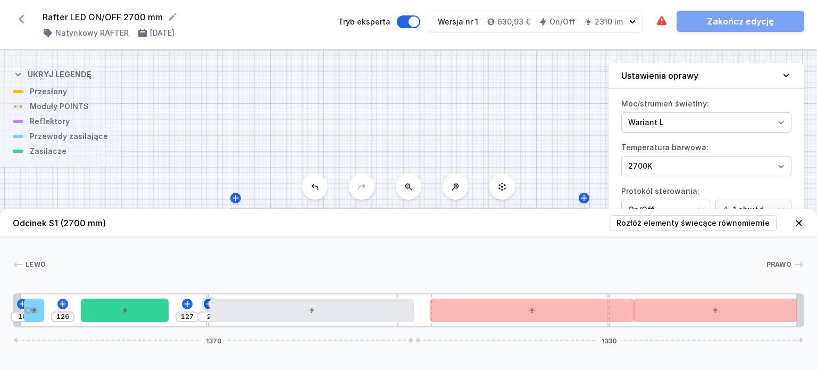
click at [205, 305] on icon at bounding box center [209, 304] width 9 height 9
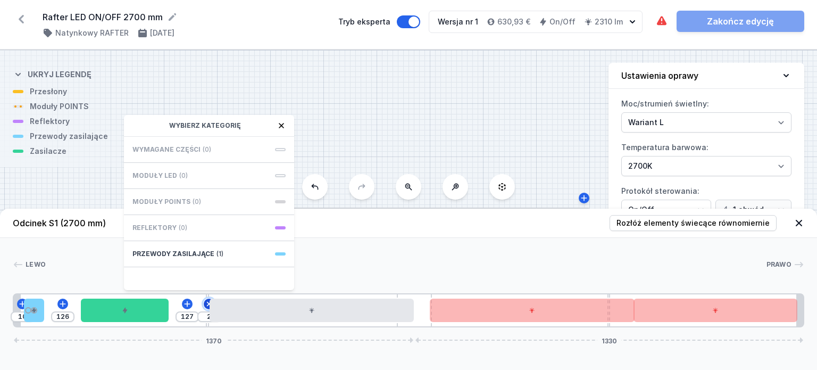
click at [204, 305] on icon at bounding box center [209, 304] width 12 height 12
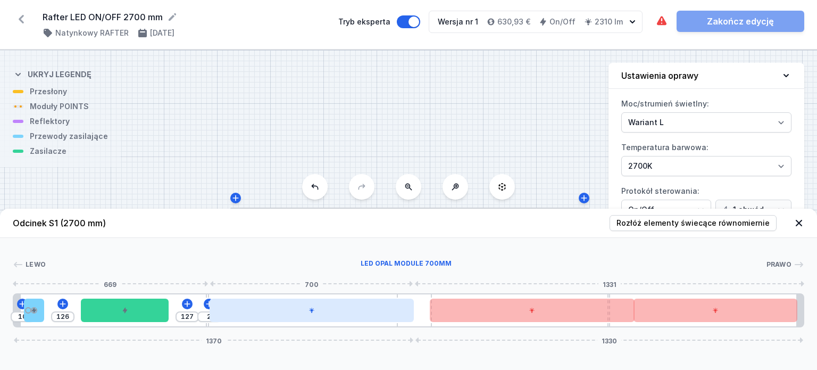
drag, startPoint x: 300, startPoint y: 312, endPoint x: 343, endPoint y: 308, distance: 43.3
click at [340, 308] on div at bounding box center [312, 309] width 205 height 23
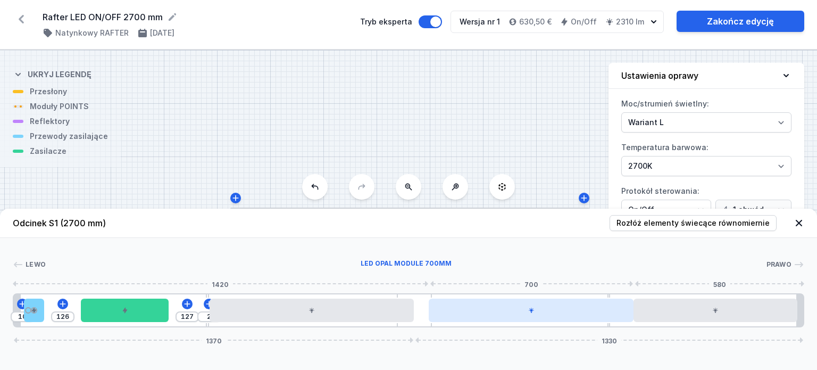
drag, startPoint x: 506, startPoint y: 312, endPoint x: 513, endPoint y: 310, distance: 6.7
click at [514, 310] on div at bounding box center [531, 309] width 205 height 23
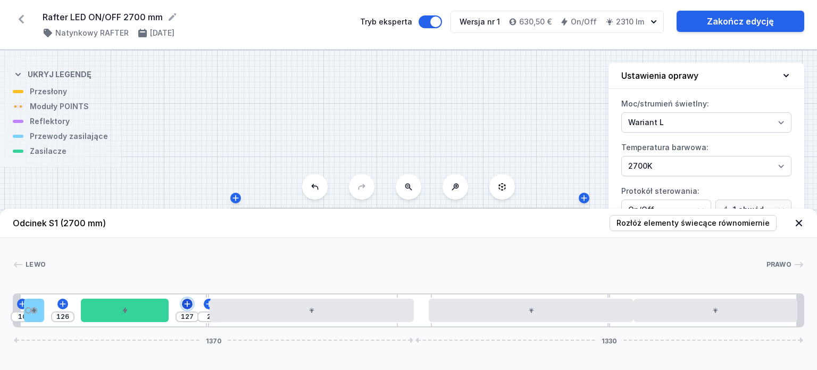
click at [187, 302] on icon at bounding box center [187, 304] width 9 height 9
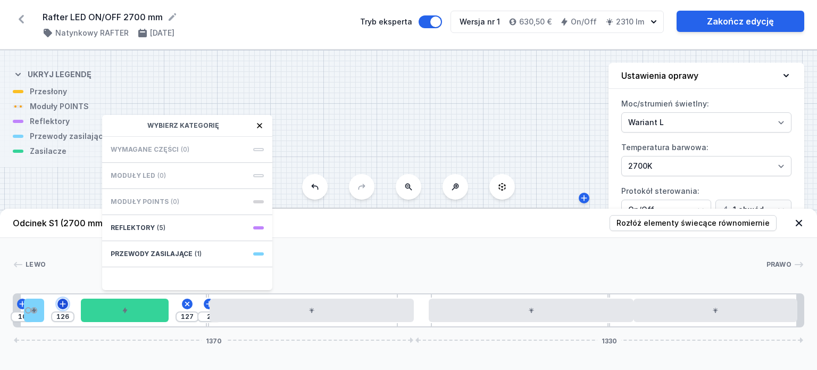
click at [60, 302] on icon at bounding box center [63, 304] width 9 height 9
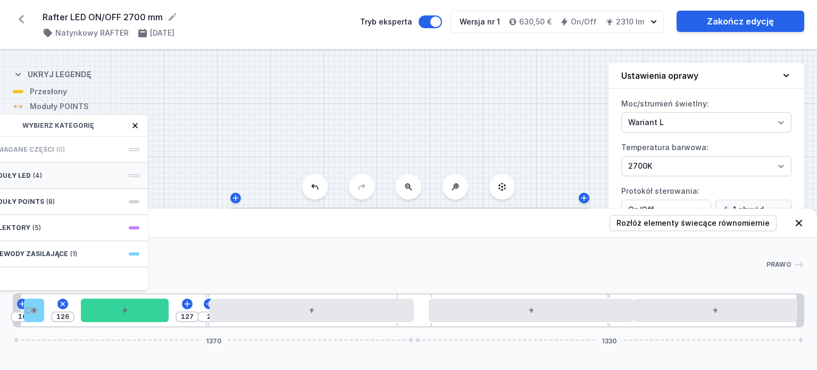
click at [38, 175] on span "(4)" at bounding box center [37, 175] width 9 height 9
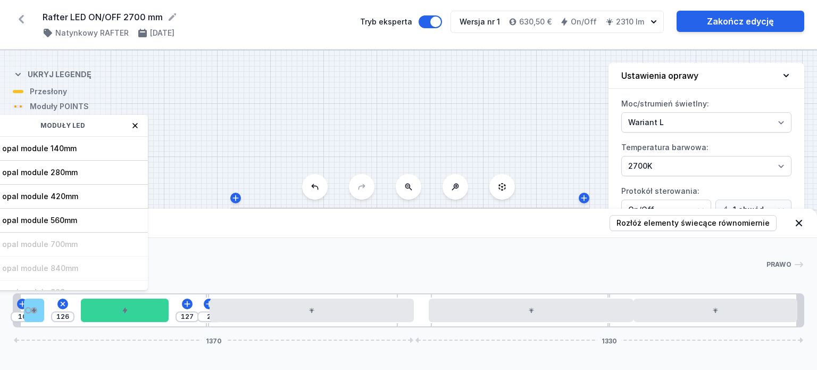
click at [51, 220] on span "LED opal module 560mm" at bounding box center [62, 220] width 153 height 11
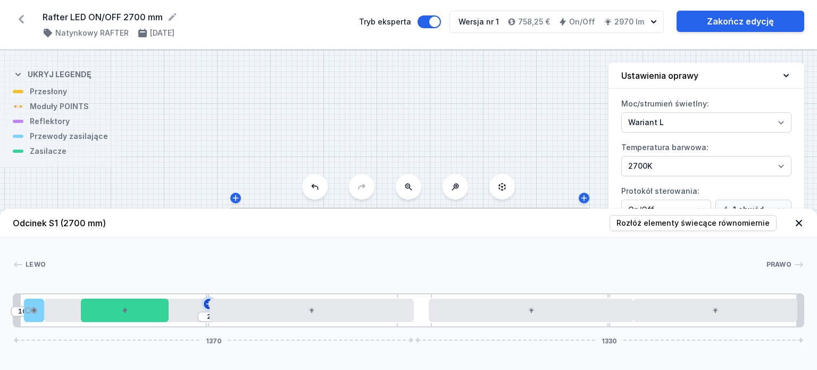
click at [206, 306] on icon at bounding box center [209, 304] width 9 height 9
click at [19, 311] on input "10" at bounding box center [22, 311] width 17 height 9
click at [207, 304] on icon at bounding box center [209, 304] width 6 height 6
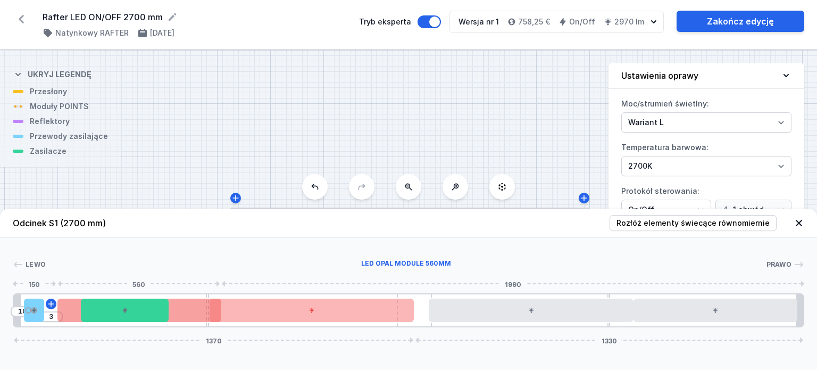
type input "5"
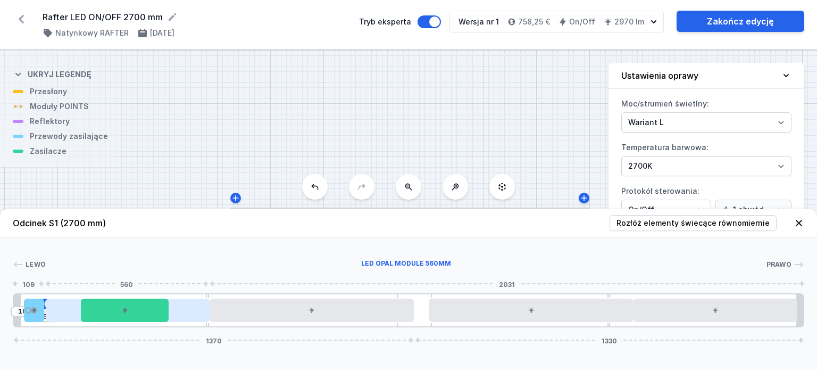
click at [187, 311] on div at bounding box center [128, 309] width 164 height 23
click at [36, 315] on div at bounding box center [34, 309] width 20 height 23
click at [436, 99] on div "S1 2700" at bounding box center [408, 210] width 817 height 320
click at [284, 115] on div "S1 2700" at bounding box center [408, 210] width 817 height 320
click at [786, 75] on icon at bounding box center [786, 75] width 11 height 11
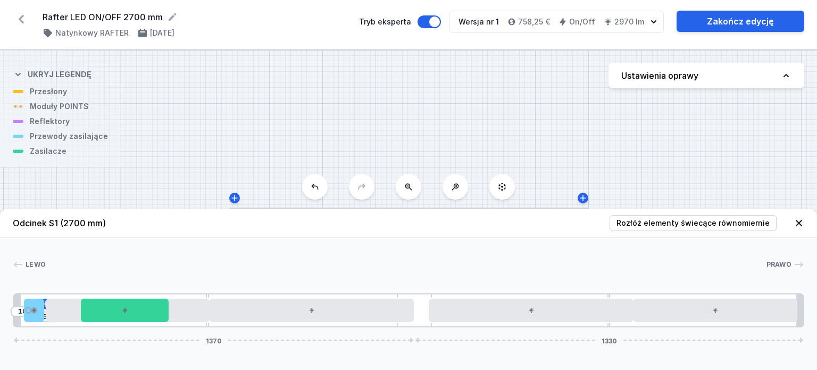
click at [425, 207] on div at bounding box center [499, 209] width 177 height 5
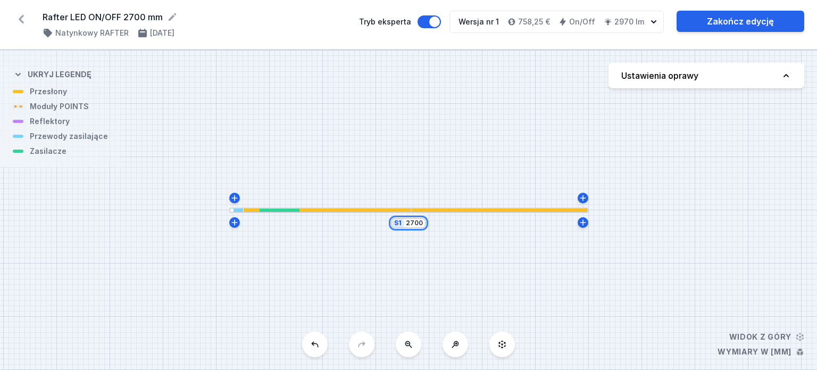
click at [414, 225] on input "2700" at bounding box center [414, 223] width 17 height 9
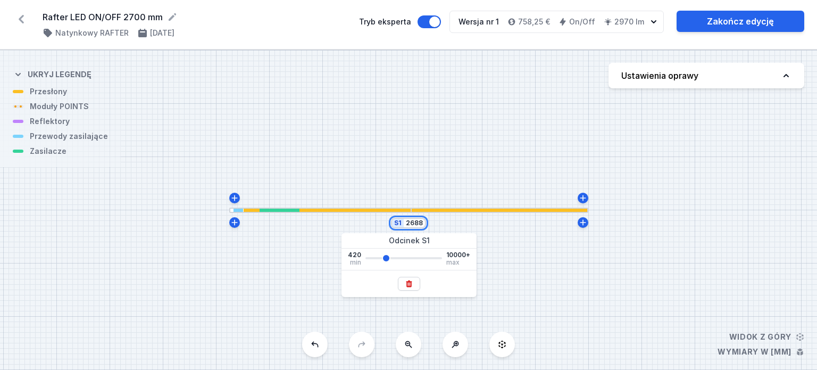
type input "2688"
click at [664, 229] on div "S1 2688" at bounding box center [408, 210] width 817 height 320
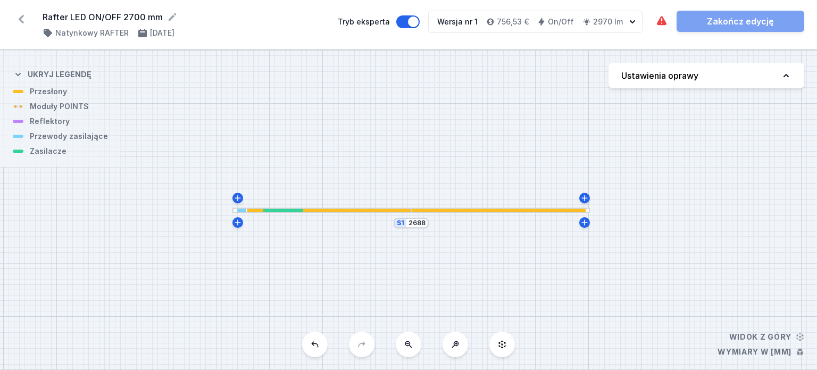
click at [450, 210] on div at bounding box center [498, 210] width 174 height 3
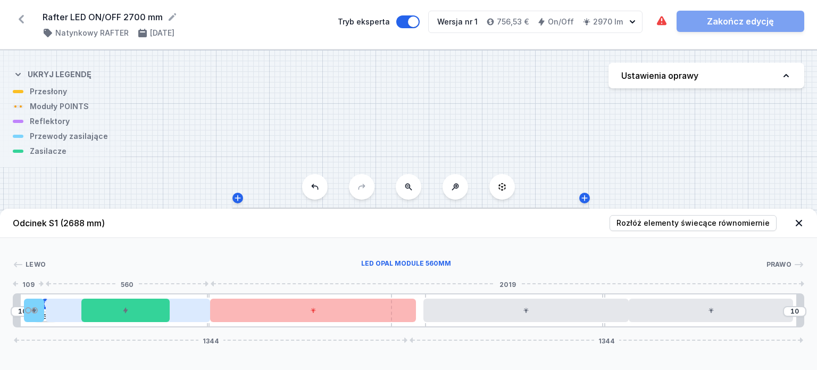
click at [184, 314] on div at bounding box center [128, 309] width 164 height 23
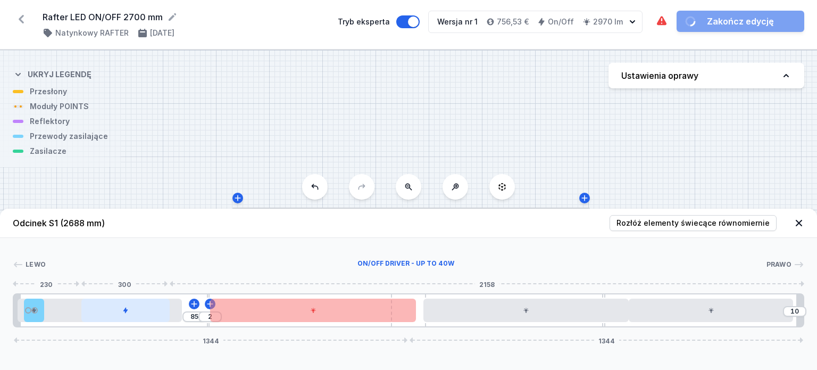
drag, startPoint x: 189, startPoint y: 314, endPoint x: 162, endPoint y: 311, distance: 27.8
click at [162, 311] on div "85 2 10 1344 1344" at bounding box center [409, 310] width 792 height 34
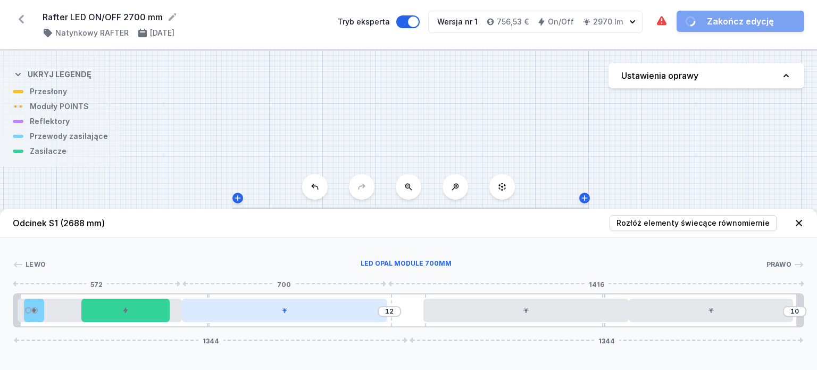
drag, startPoint x: 264, startPoint y: 312, endPoint x: 234, endPoint y: 312, distance: 30.3
click at [234, 312] on div at bounding box center [284, 309] width 205 height 23
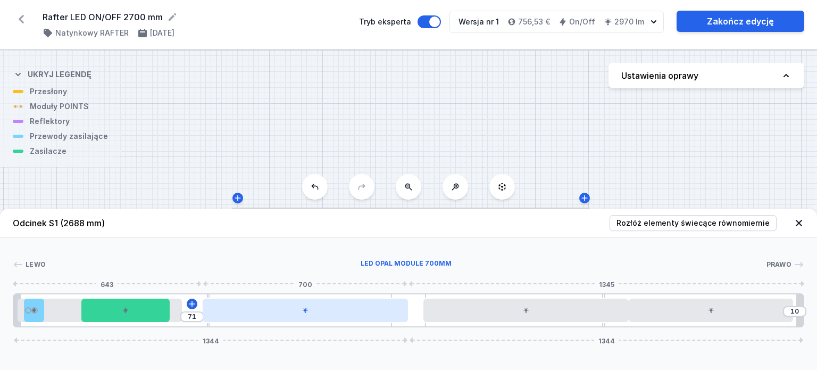
drag, startPoint x: 340, startPoint y: 314, endPoint x: 392, endPoint y: 310, distance: 51.8
click at [392, 310] on div at bounding box center [305, 309] width 205 height 23
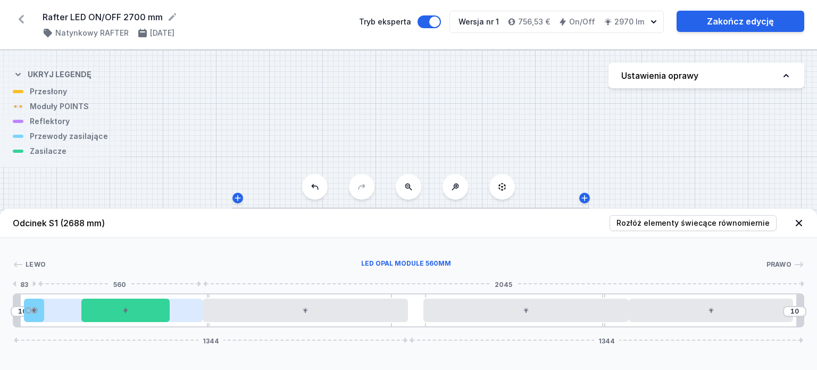
drag, startPoint x: 55, startPoint y: 311, endPoint x: 76, endPoint y: 310, distance: 20.2
click at [76, 310] on div at bounding box center [120, 309] width 164 height 23
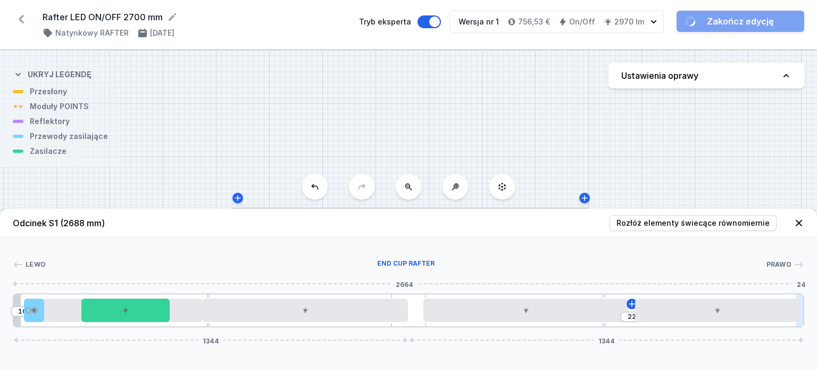
drag, startPoint x: 764, startPoint y: 314, endPoint x: 803, endPoint y: 311, distance: 39.0
click at [803, 311] on div "10 22 1344 1344" at bounding box center [409, 310] width 792 height 34
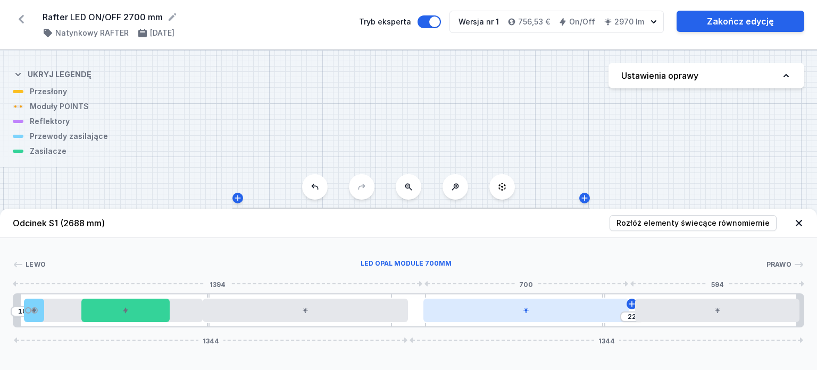
click at [528, 312] on icon at bounding box center [526, 310] width 6 height 6
type input "71"
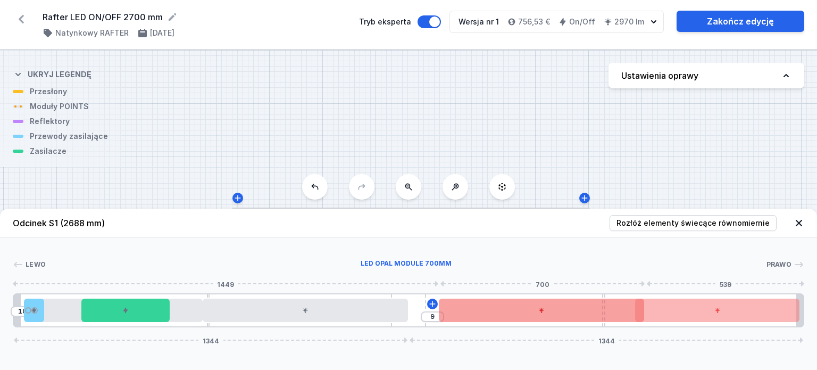
type input "12"
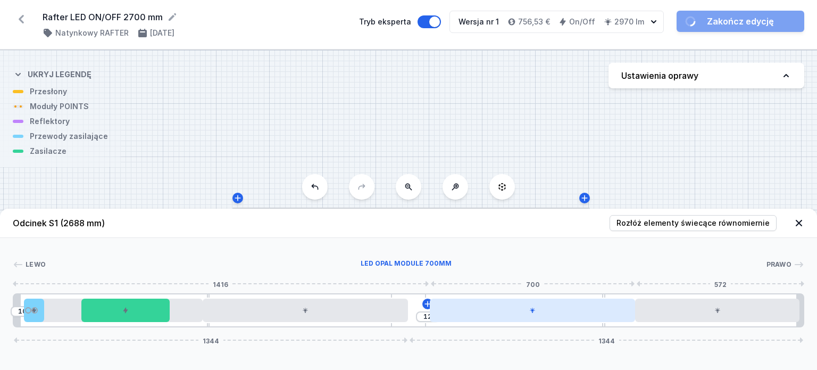
drag, startPoint x: 477, startPoint y: 314, endPoint x: 492, endPoint y: 308, distance: 16.7
click at [492, 308] on div at bounding box center [532, 309] width 205 height 23
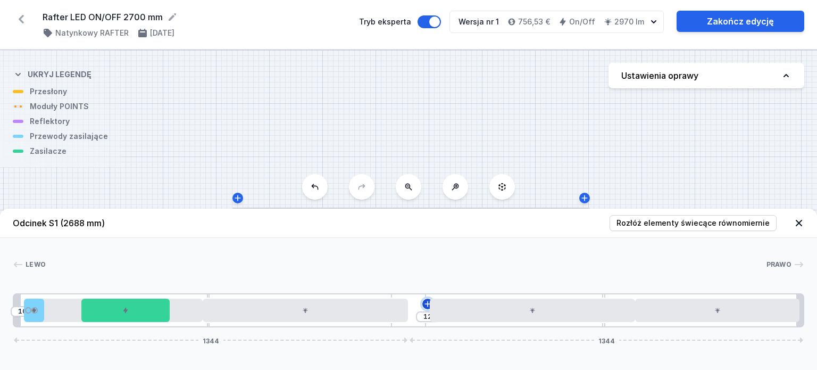
click at [428, 303] on icon at bounding box center [428, 304] width 6 height 6
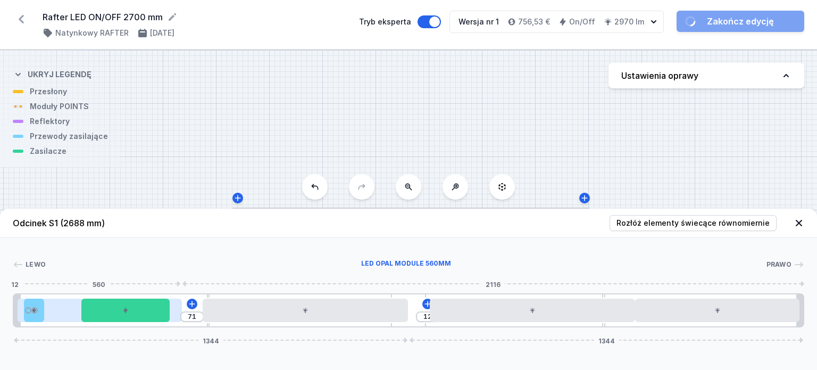
drag, startPoint x: 69, startPoint y: 314, endPoint x: 49, endPoint y: 313, distance: 20.2
click at [49, 313] on div at bounding box center [100, 309] width 164 height 23
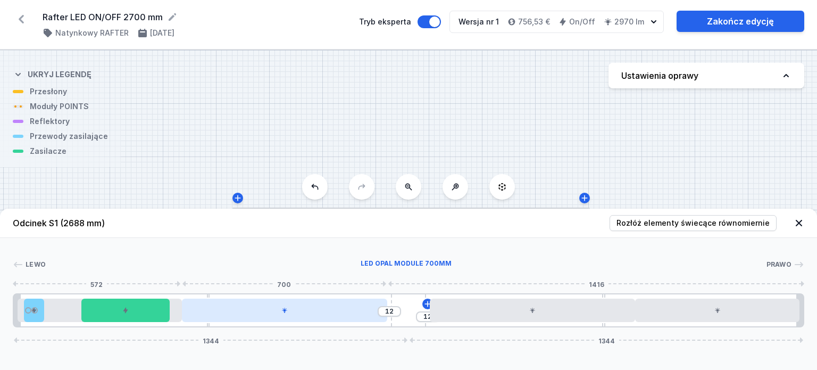
drag, startPoint x: 244, startPoint y: 312, endPoint x: 212, endPoint y: 310, distance: 32.5
click at [212, 310] on div at bounding box center [284, 309] width 205 height 23
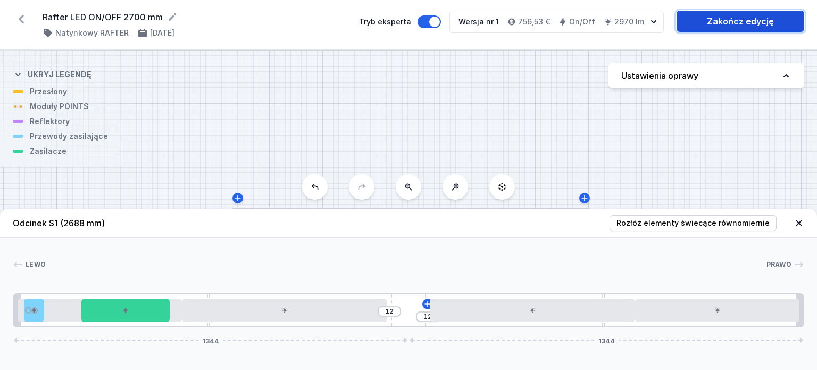
click at [731, 18] on link "Zakończ edycję" at bounding box center [741, 21] width 128 height 21
